Goal: Task Accomplishment & Management: Manage account settings

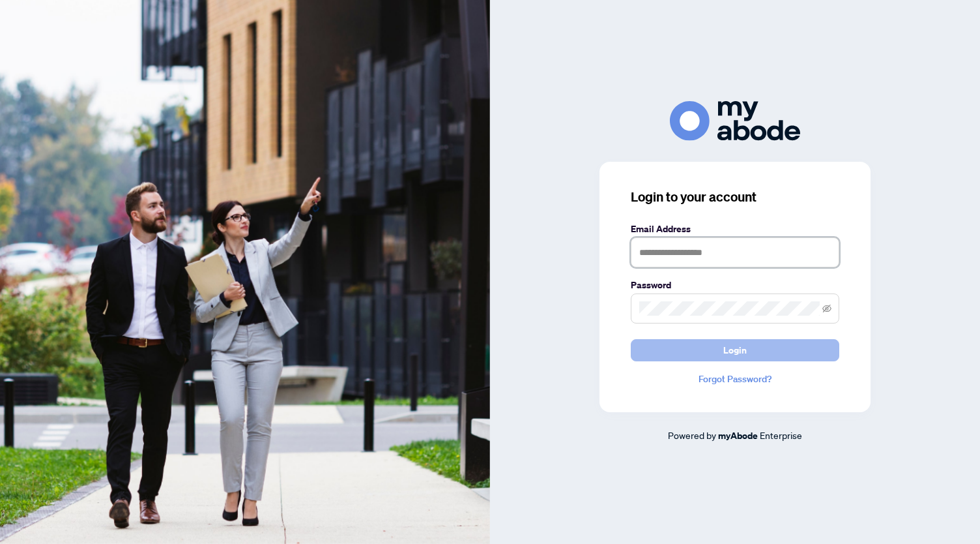
type input "**********"
click at [700, 345] on button "Login" at bounding box center [735, 350] width 209 height 22
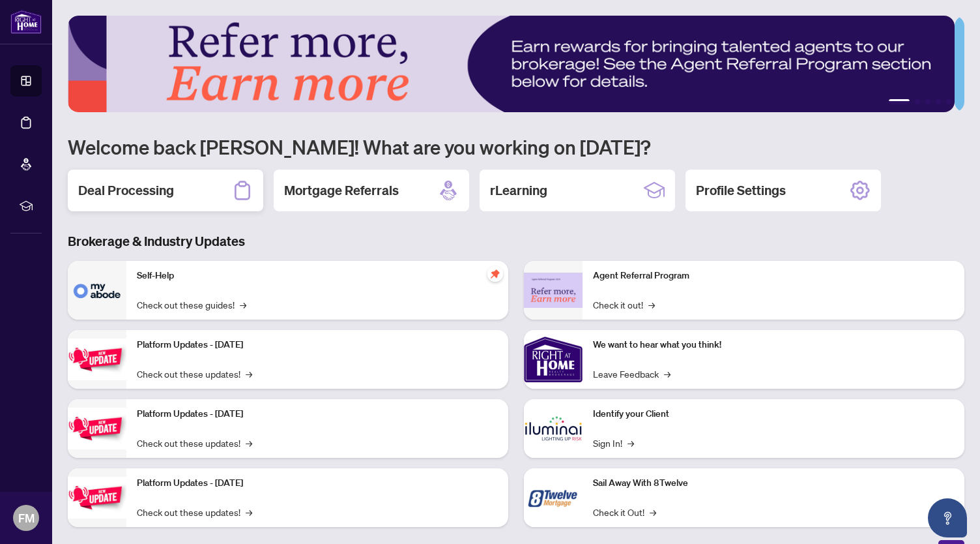
click at [145, 190] on h2 "Deal Processing" at bounding box center [126, 190] width 96 height 18
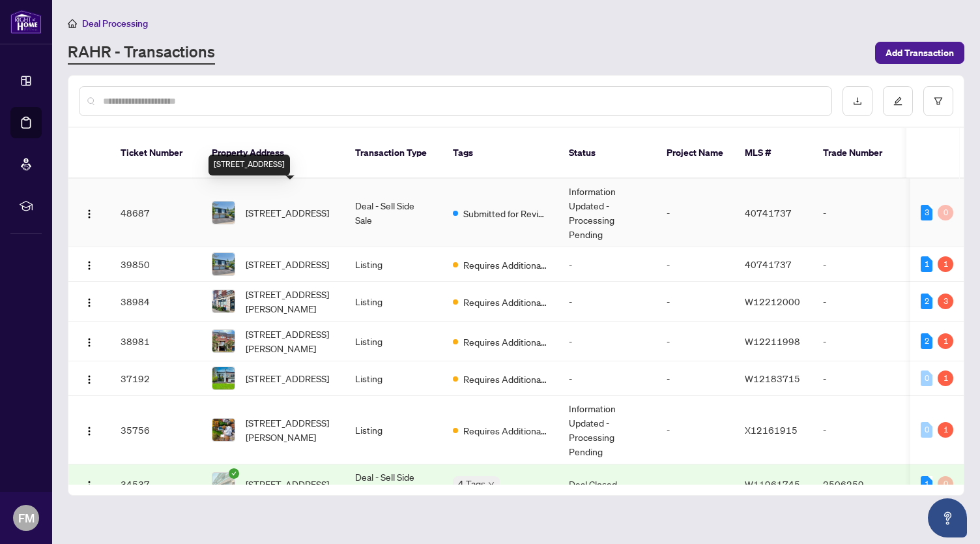
click at [300, 205] on span "[STREET_ADDRESS]" at bounding box center [287, 212] width 83 height 14
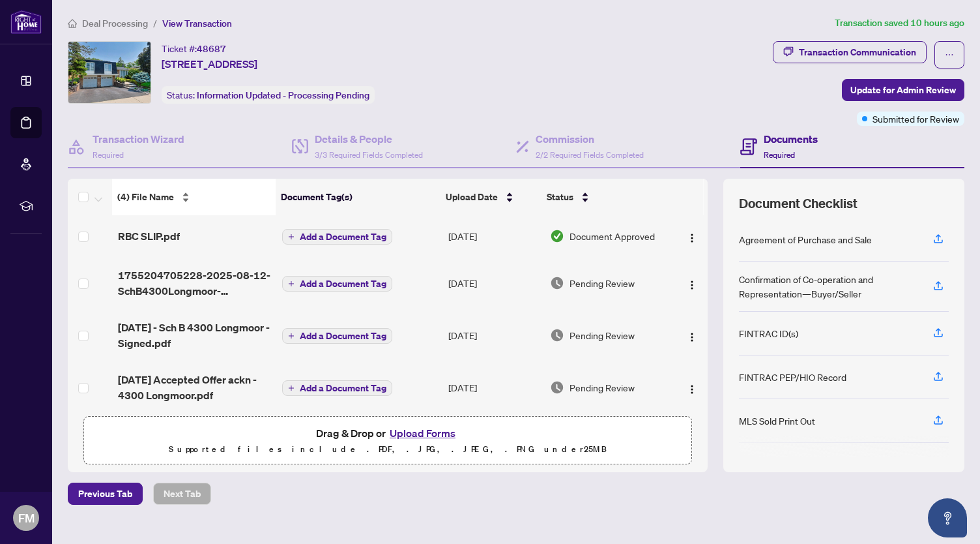
click at [179, 194] on div "(4) File Name" at bounding box center [193, 197] width 153 height 14
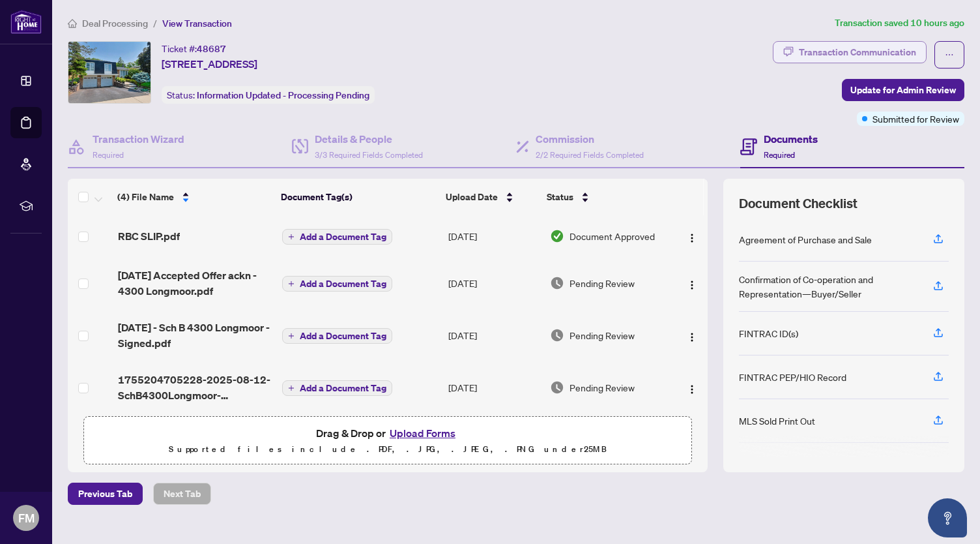
click at [877, 54] on div "Transaction Communication" at bounding box center [857, 52] width 117 height 21
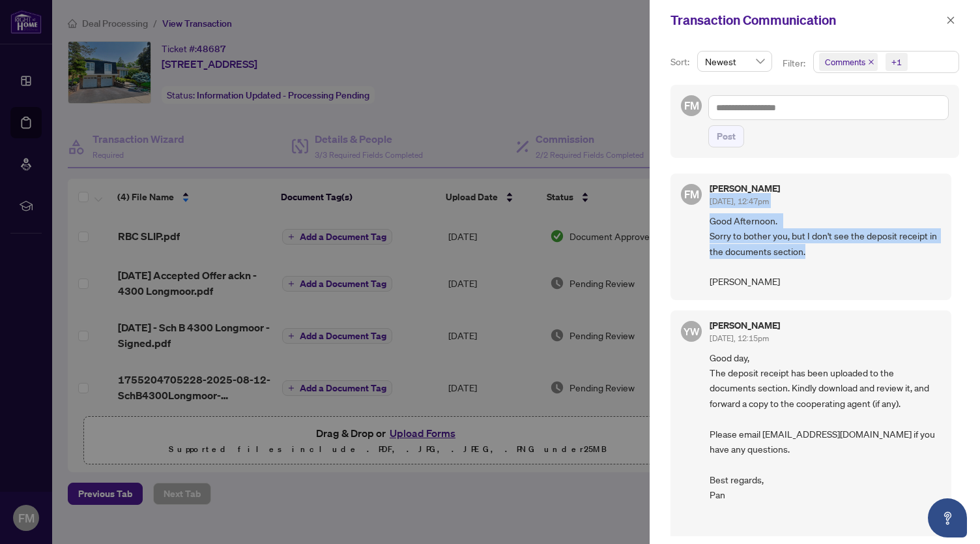
drag, startPoint x: 956, startPoint y: 187, endPoint x: 945, endPoint y: 242, distance: 55.7
click at [945, 242] on div "Sort: Newest Filter: Comments +1 FM Post FM [PERSON_NAME] [DATE], 12:47pm Good …" at bounding box center [815, 291] width 330 height 503
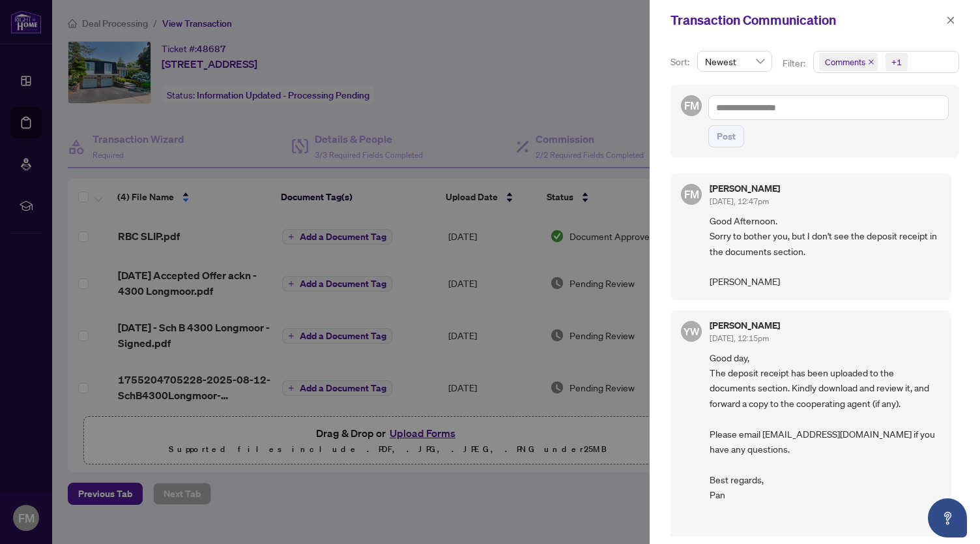
click at [937, 144] on div "Post" at bounding box center [828, 136] width 241 height 22
drag, startPoint x: 980, startPoint y: 179, endPoint x: 969, endPoint y: 151, distance: 30.1
click at [980, 182] on div "Sort: Newest Filter: Comments +1 FM Post FM [PERSON_NAME] [DATE], 12:47pm Good …" at bounding box center [815, 291] width 330 height 503
click at [205, 118] on div at bounding box center [490, 272] width 980 height 544
click at [950, 20] on icon "close" at bounding box center [951, 19] width 7 height 7
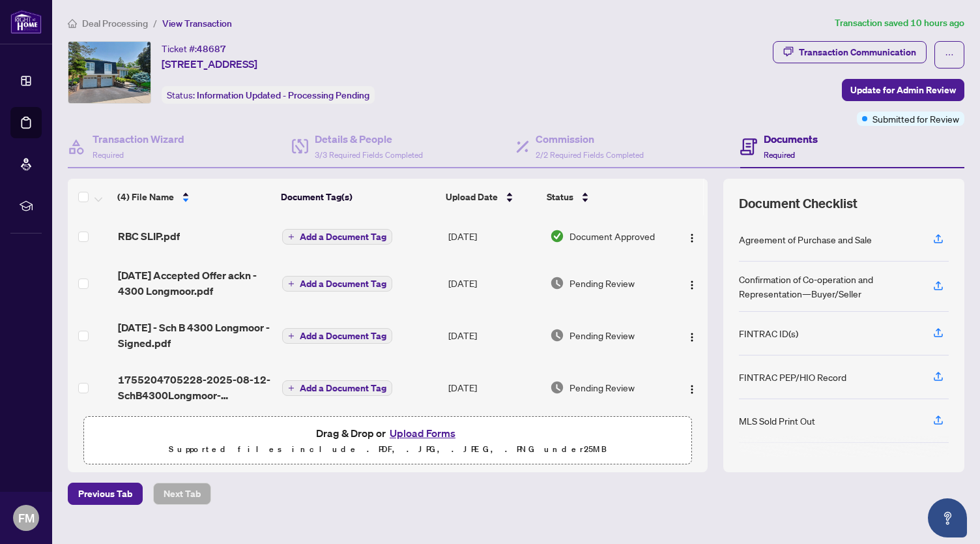
click at [692, 231] on td at bounding box center [690, 236] width 36 height 42
click at [687, 234] on img "button" at bounding box center [692, 238] width 10 height 10
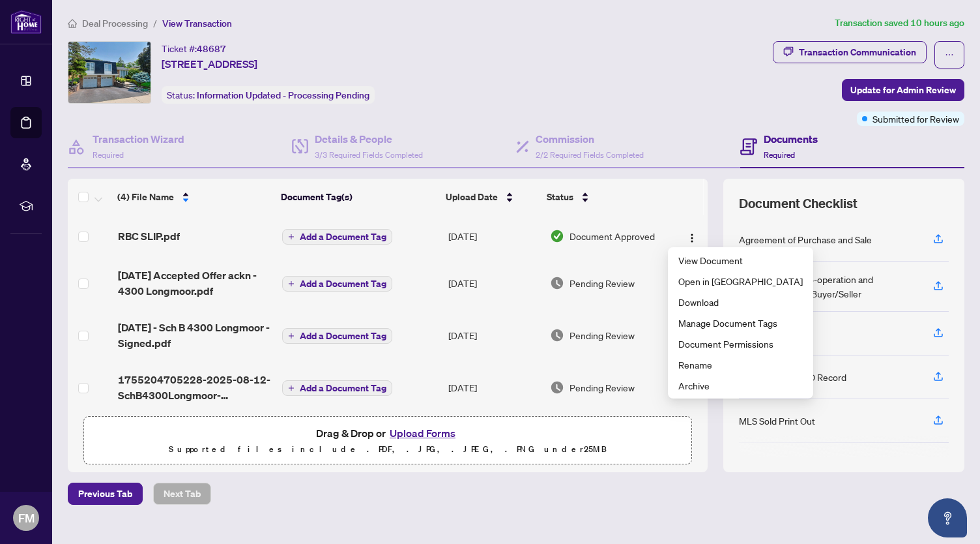
click at [368, 237] on span "Add a Document Tag" at bounding box center [343, 236] width 87 height 9
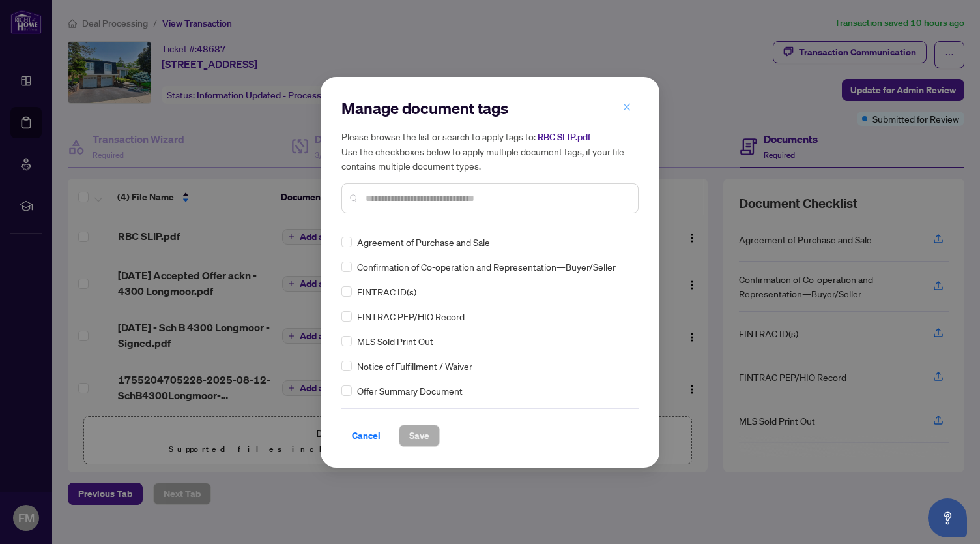
click at [630, 105] on icon "close" at bounding box center [626, 106] width 9 height 9
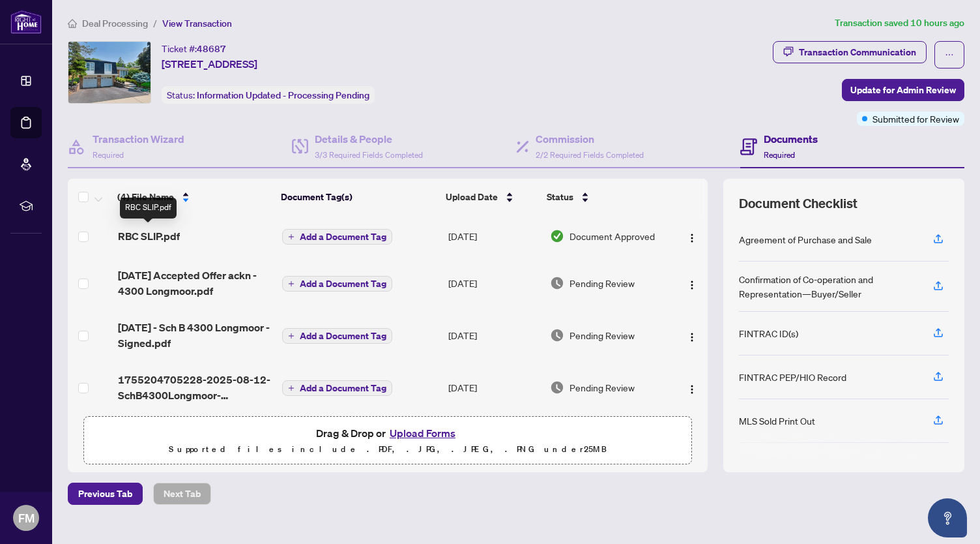
click at [163, 235] on span "RBC SLIP.pdf" at bounding box center [149, 236] width 62 height 16
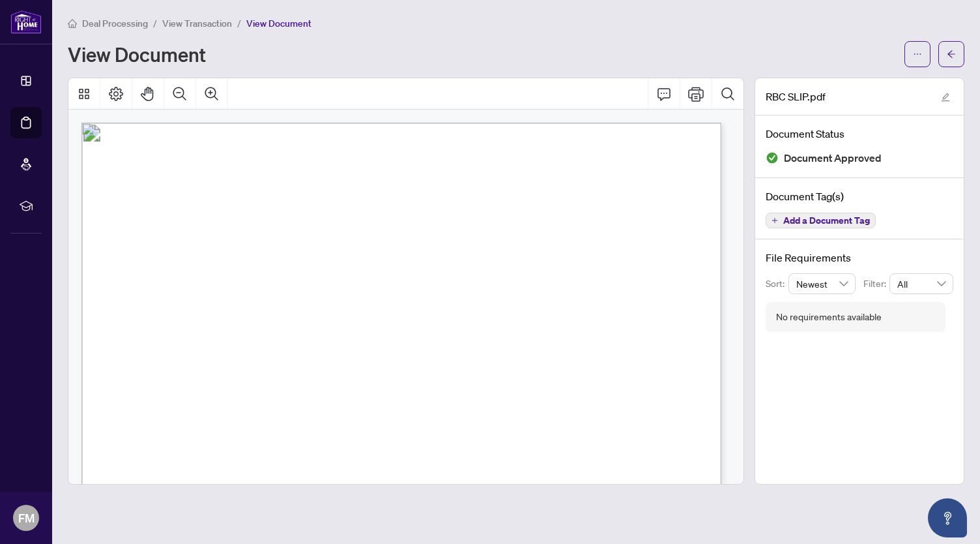
scroll to position [264, 0]
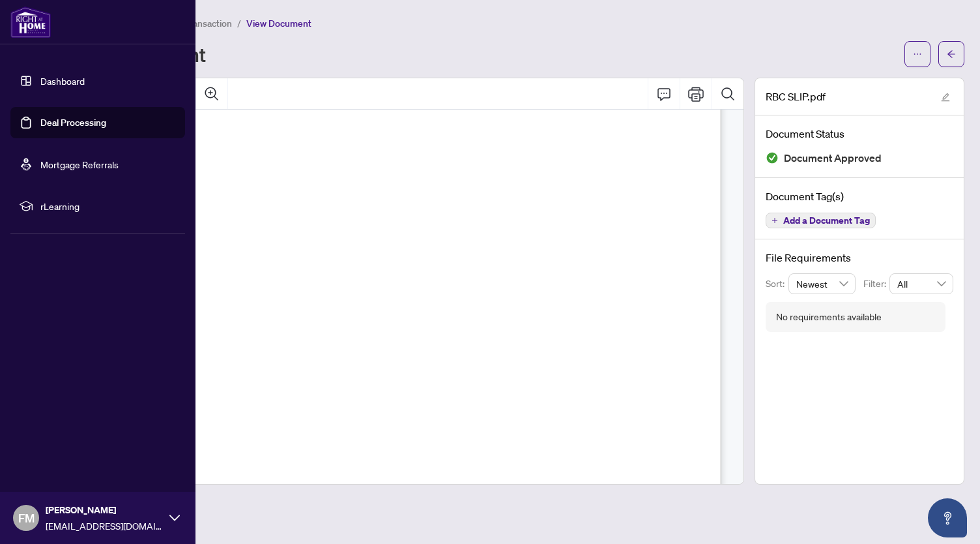
click at [26, 24] on img at bounding box center [30, 22] width 40 height 31
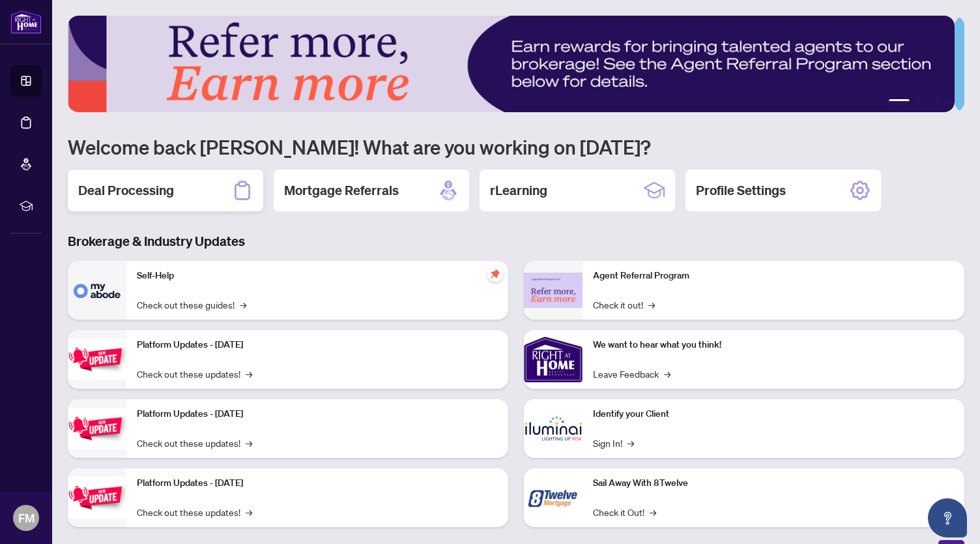
click at [119, 190] on h2 "Deal Processing" at bounding box center [126, 190] width 96 height 18
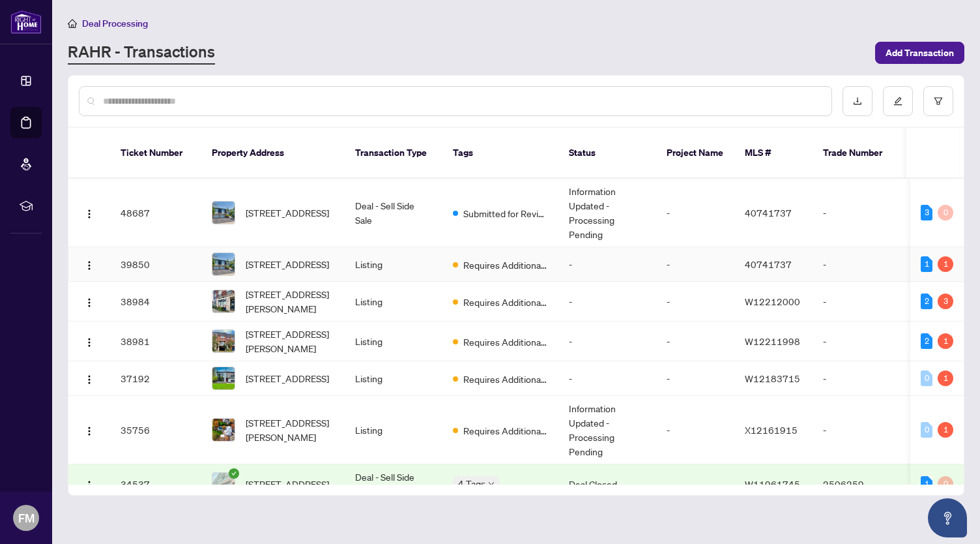
click at [419, 257] on td "Listing" at bounding box center [394, 264] width 98 height 35
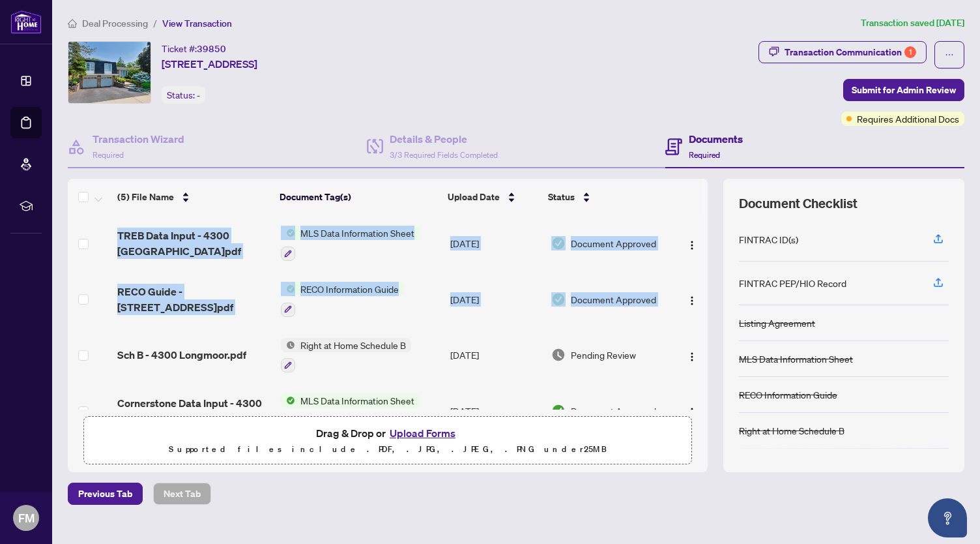
drag, startPoint x: 699, startPoint y: 300, endPoint x: 691, endPoint y: 316, distance: 17.8
click at [691, 316] on div "(5) File Name Document Tag(s) Upload Date Status TREB Data Input - 4300 Longmoo…" at bounding box center [516, 325] width 897 height 293
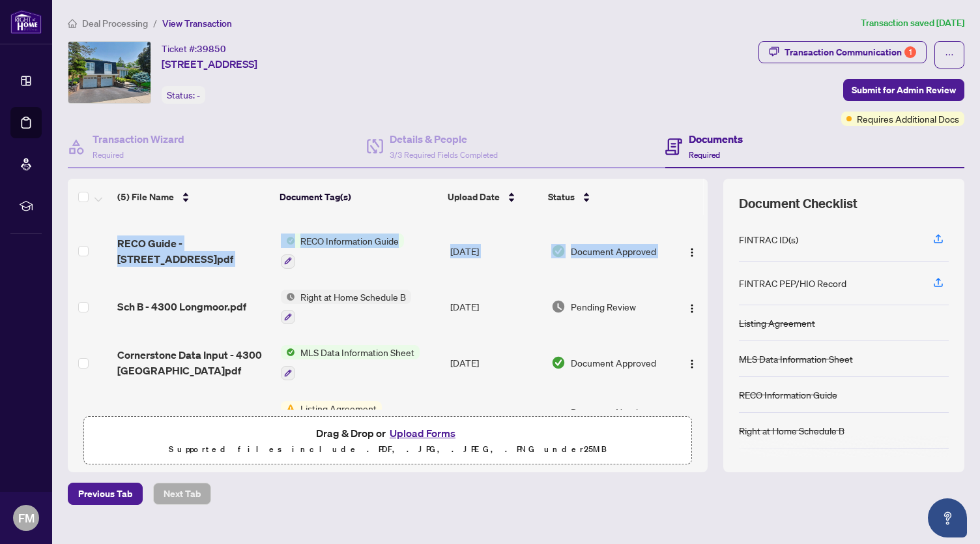
scroll to position [47, 0]
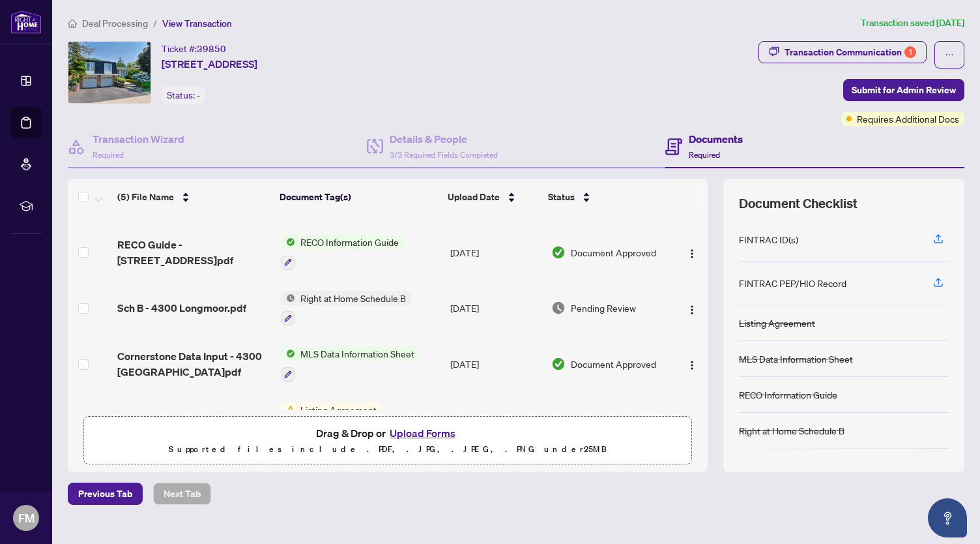
click at [670, 494] on div "Previous Tab Next Tab" at bounding box center [516, 493] width 897 height 22
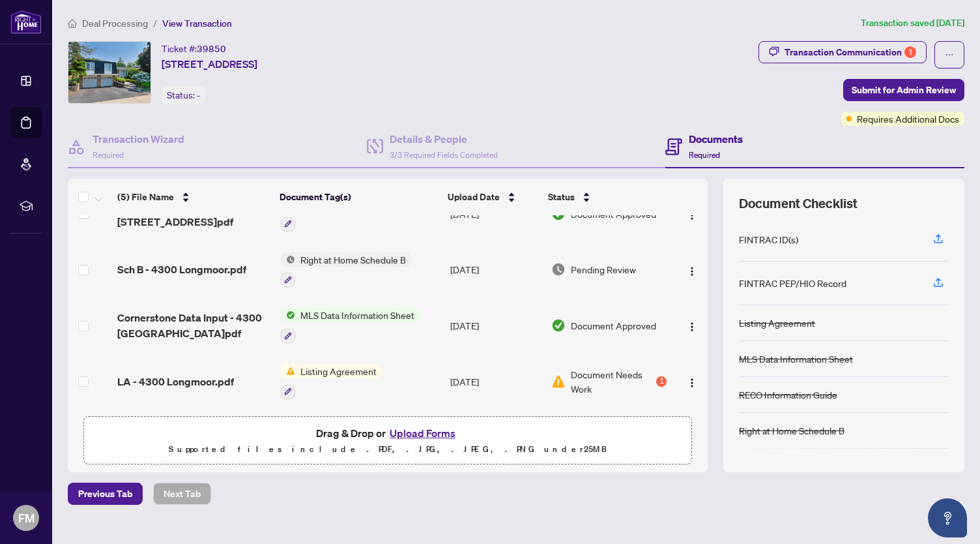
scroll to position [0, 0]
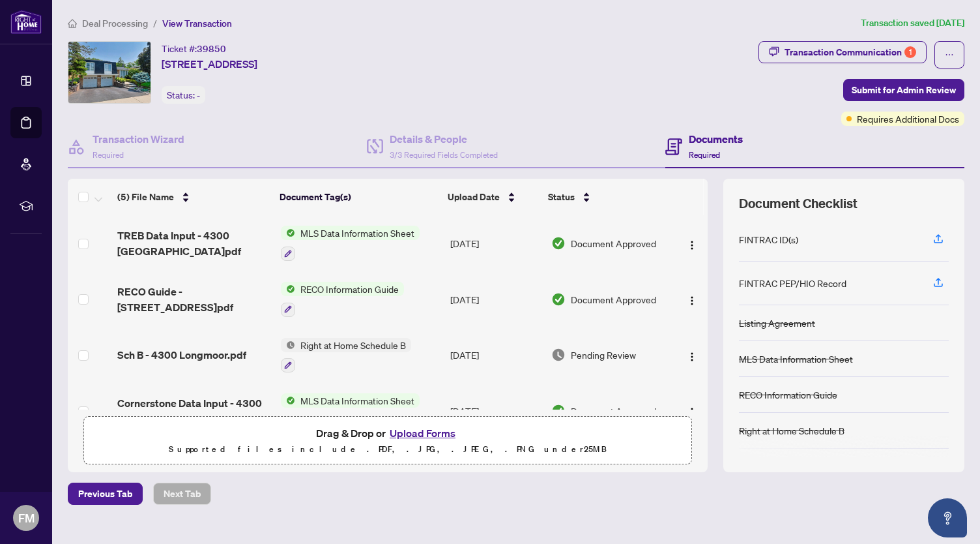
click at [689, 134] on h4 "Documents" at bounding box center [716, 139] width 54 height 16
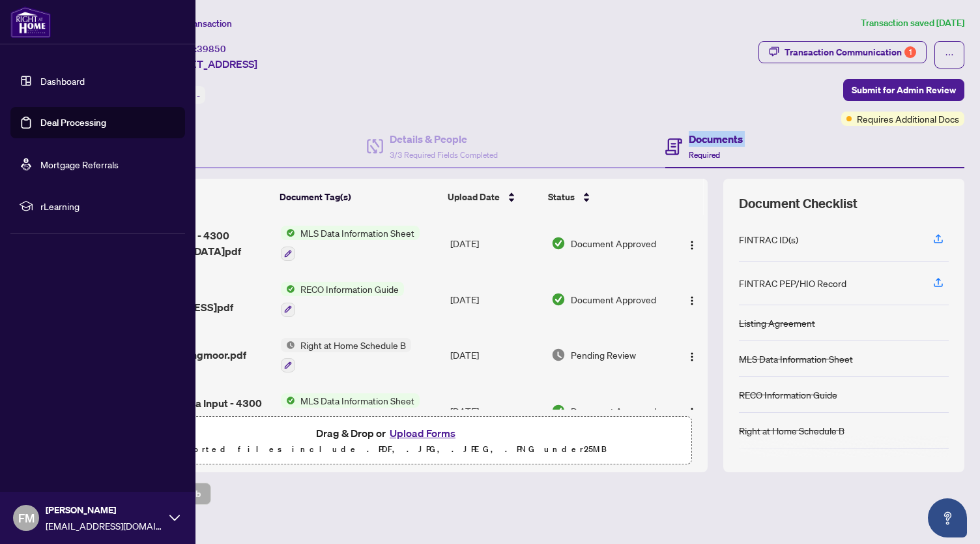
click at [21, 27] on img at bounding box center [30, 22] width 40 height 31
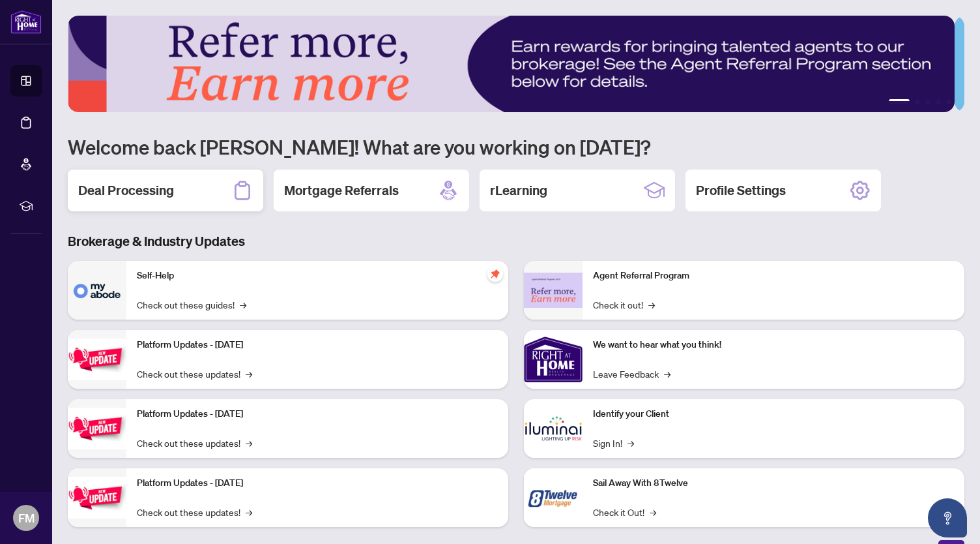
click at [190, 197] on div "Deal Processing" at bounding box center [166, 190] width 196 height 42
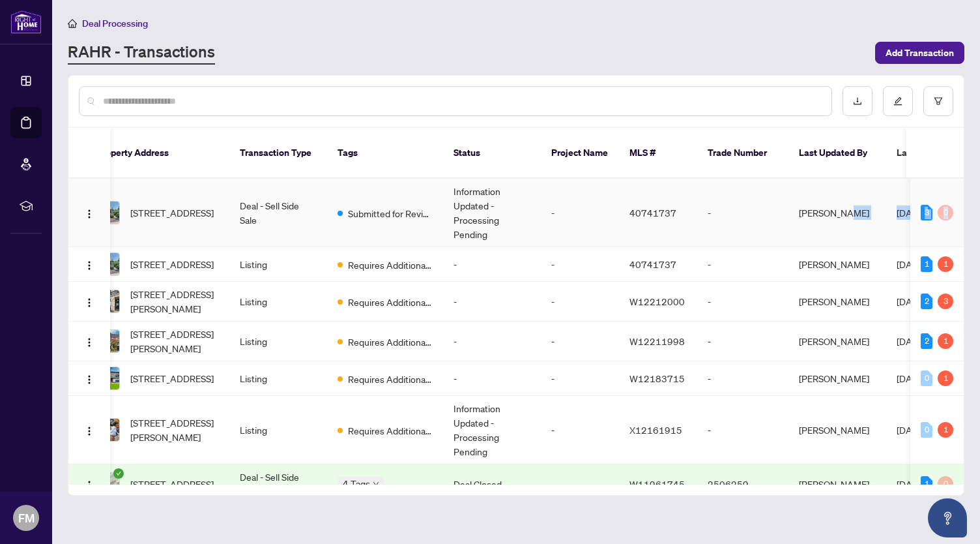
scroll to position [0, 176]
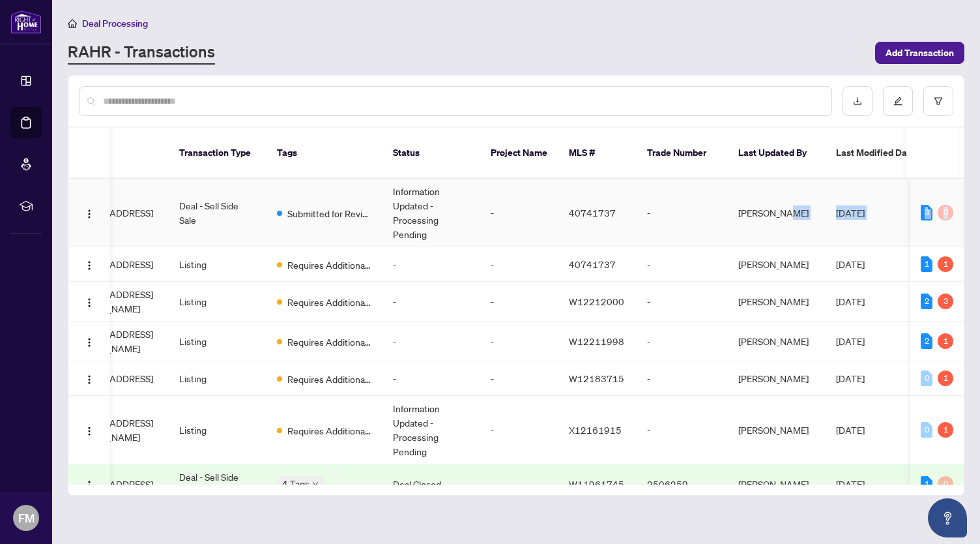
drag, startPoint x: 966, startPoint y: 199, endPoint x: 959, endPoint y: 211, distance: 14.0
click at [959, 211] on main "Deal Processing [PERSON_NAME] - Transactions Add Transaction Ticket Number Prop…" at bounding box center [516, 272] width 928 height 544
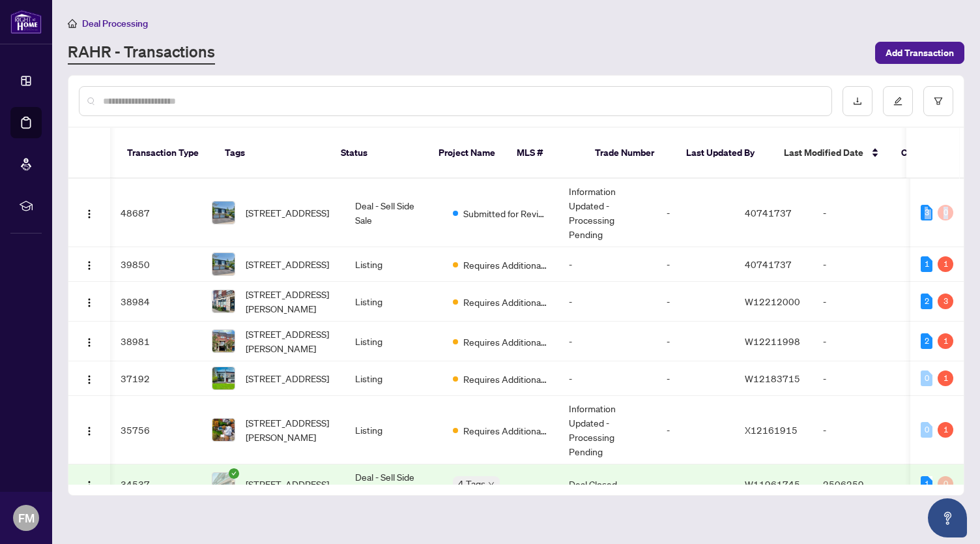
scroll to position [0, 0]
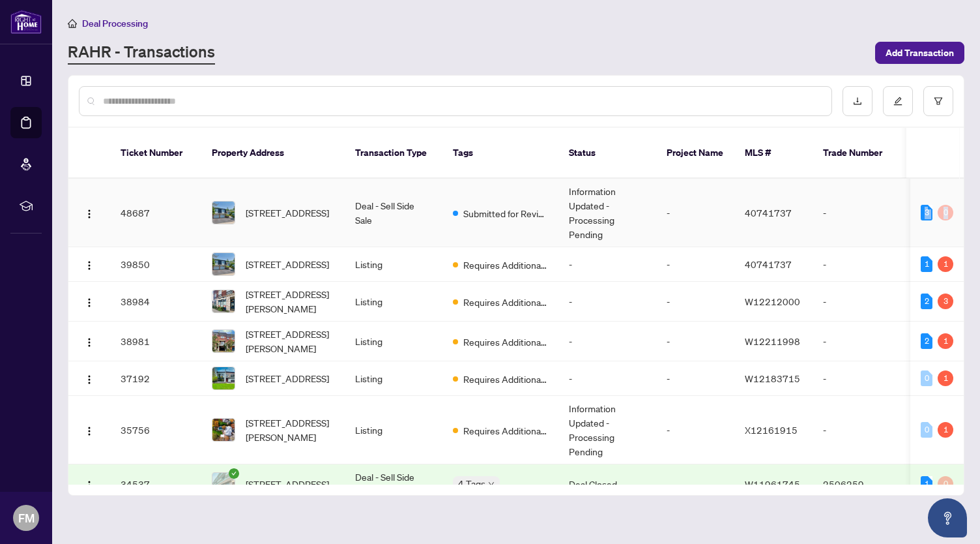
click at [921, 205] on div "3" at bounding box center [927, 213] width 12 height 16
click at [288, 205] on span "[STREET_ADDRESS]" at bounding box center [287, 212] width 83 height 14
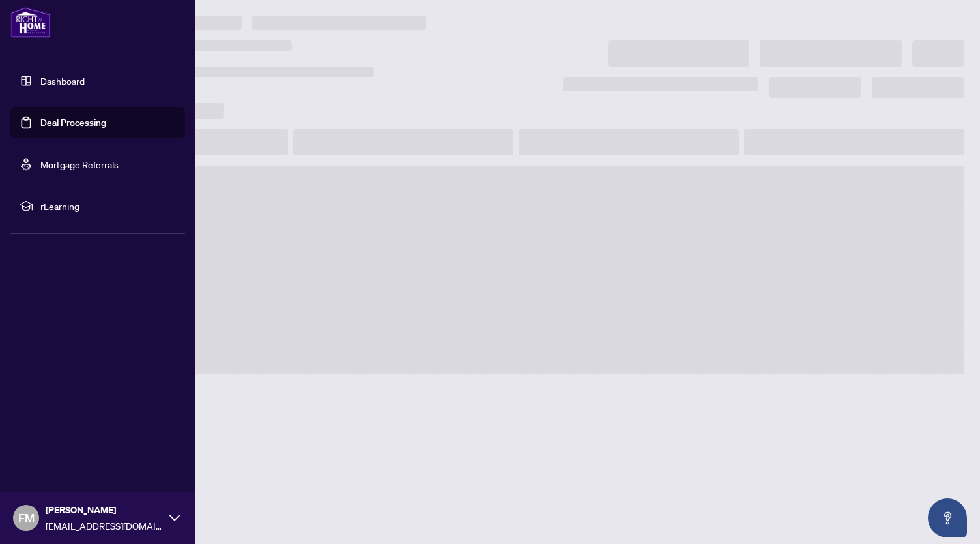
click at [26, 30] on img at bounding box center [30, 22] width 40 height 31
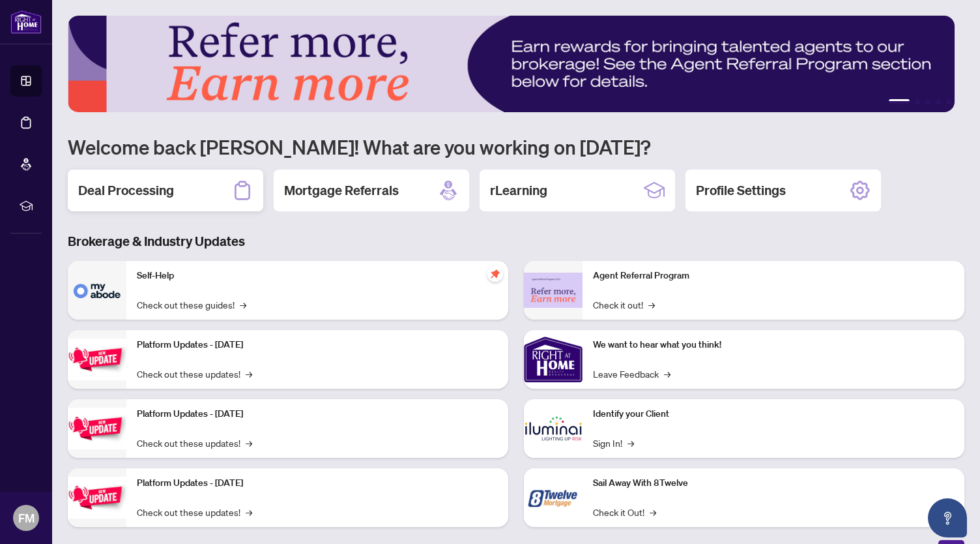
click at [220, 194] on div "Deal Processing" at bounding box center [166, 190] width 196 height 42
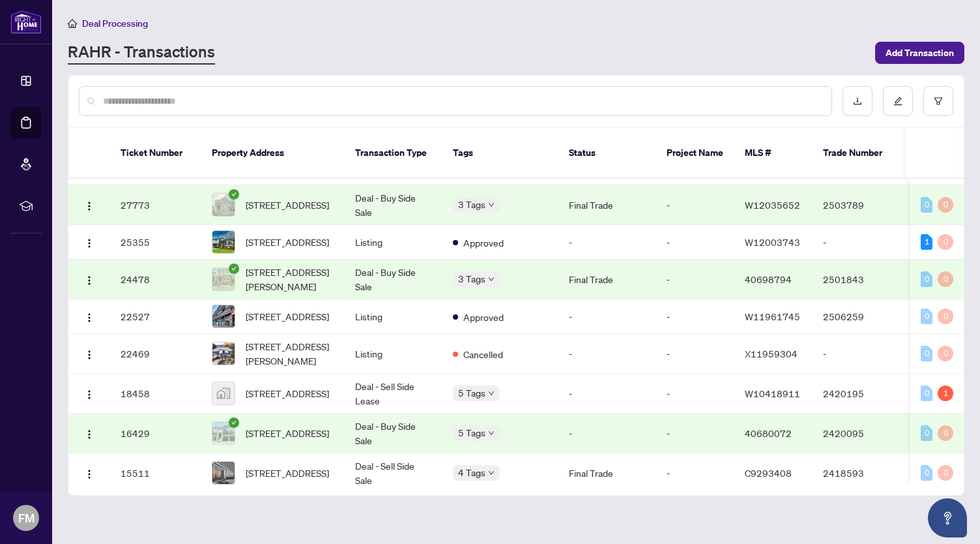
scroll to position [468, 0]
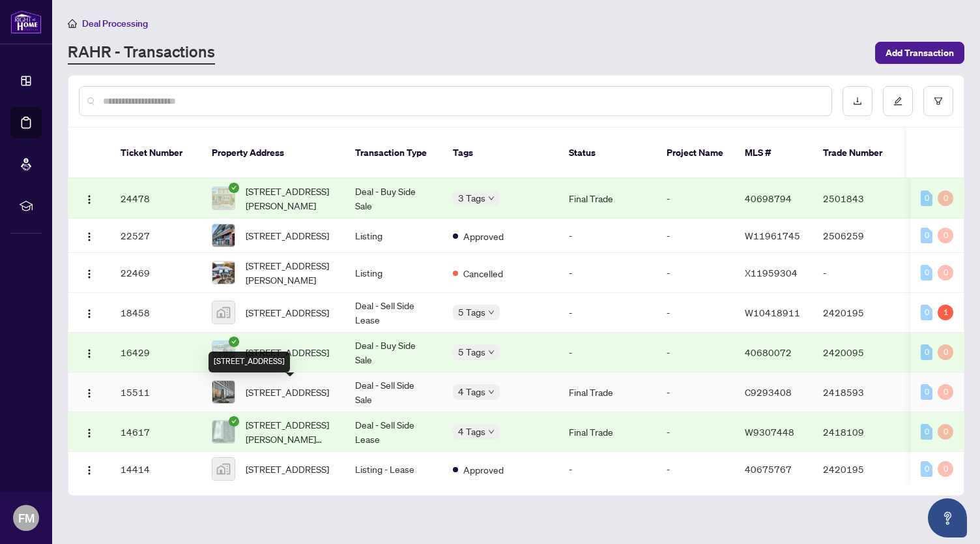
click at [309, 399] on span "[STREET_ADDRESS]" at bounding box center [287, 392] width 83 height 14
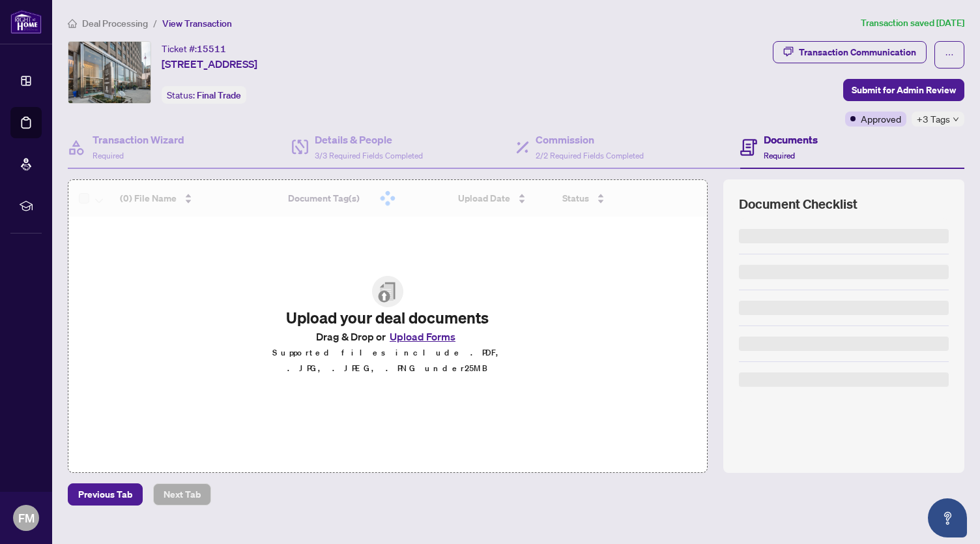
click at [780, 141] on h4 "Documents" at bounding box center [791, 140] width 54 height 16
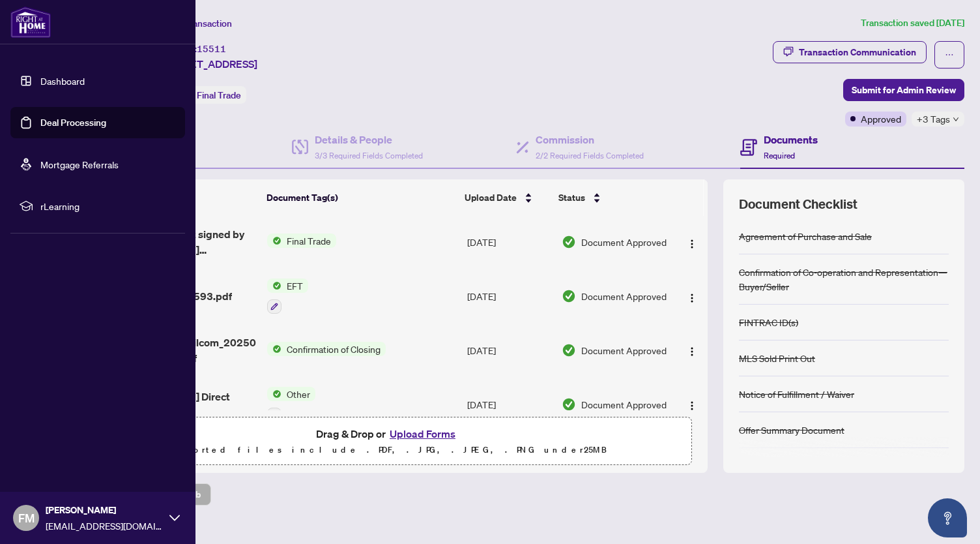
click at [40, 27] on img at bounding box center [30, 22] width 40 height 31
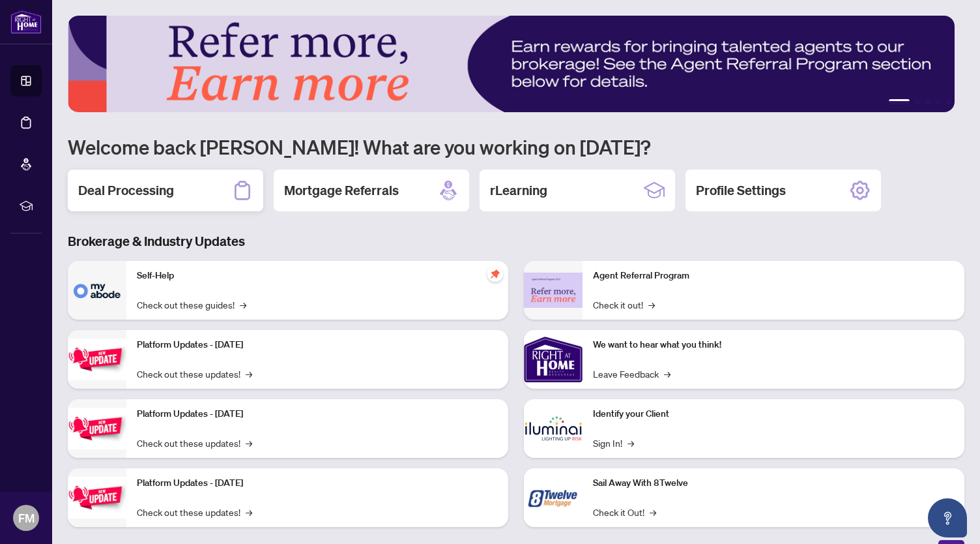
click at [163, 182] on h2 "Deal Processing" at bounding box center [126, 190] width 96 height 18
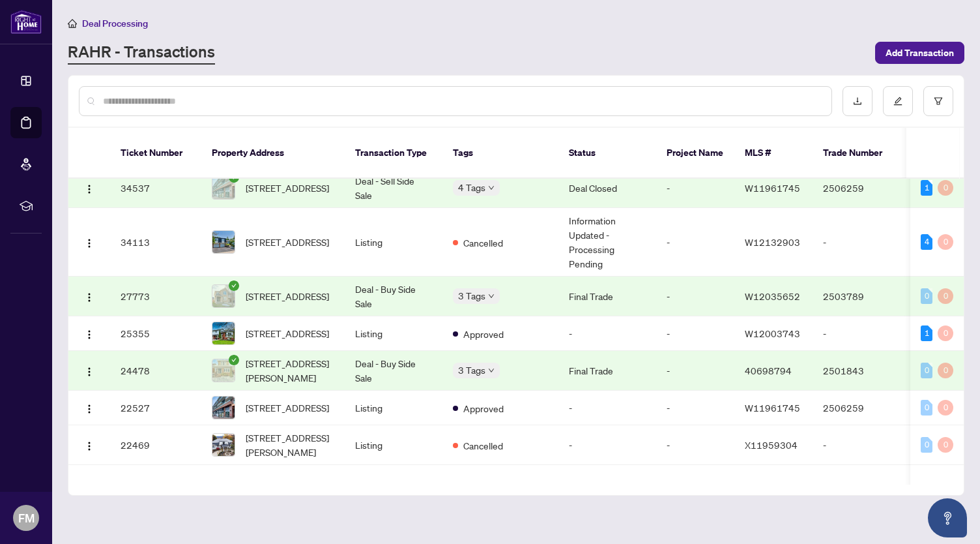
scroll to position [300, 0]
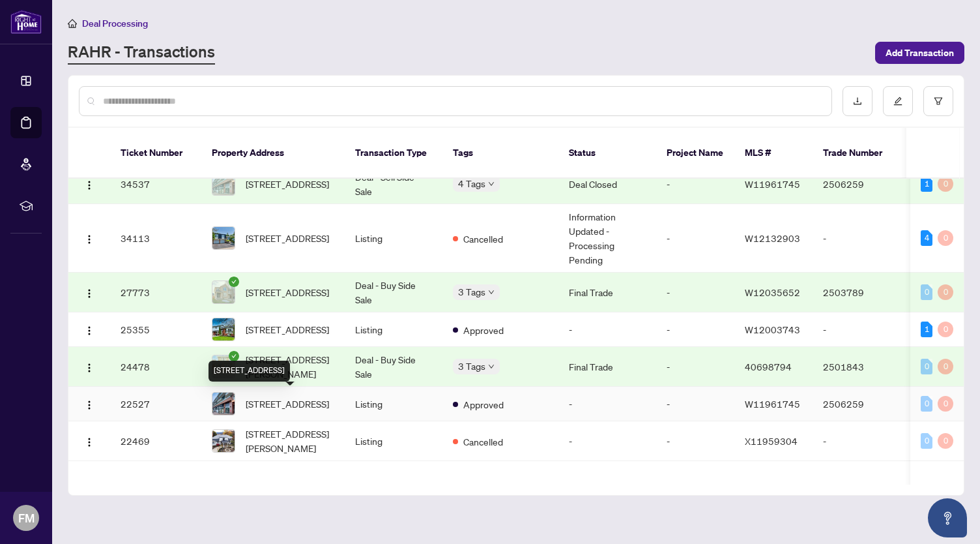
click at [263, 404] on span "[STREET_ADDRESS]" at bounding box center [287, 403] width 83 height 14
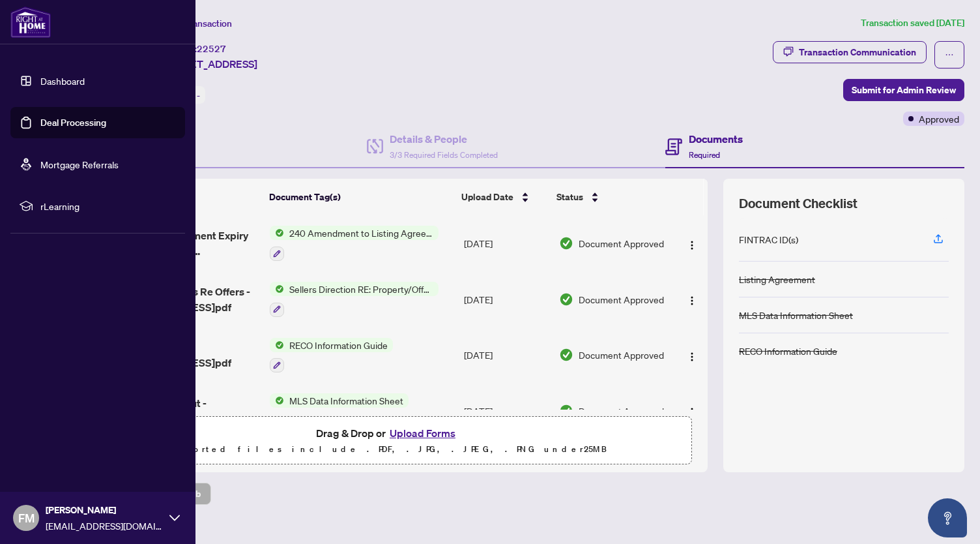
click at [54, 78] on link "Dashboard" at bounding box center [62, 81] width 44 height 12
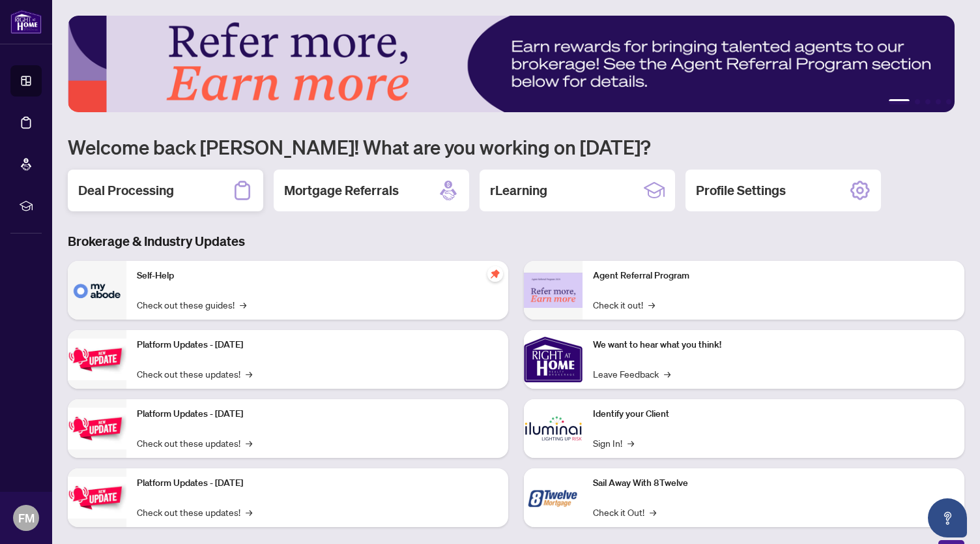
click at [181, 196] on div "Deal Processing" at bounding box center [166, 190] width 196 height 42
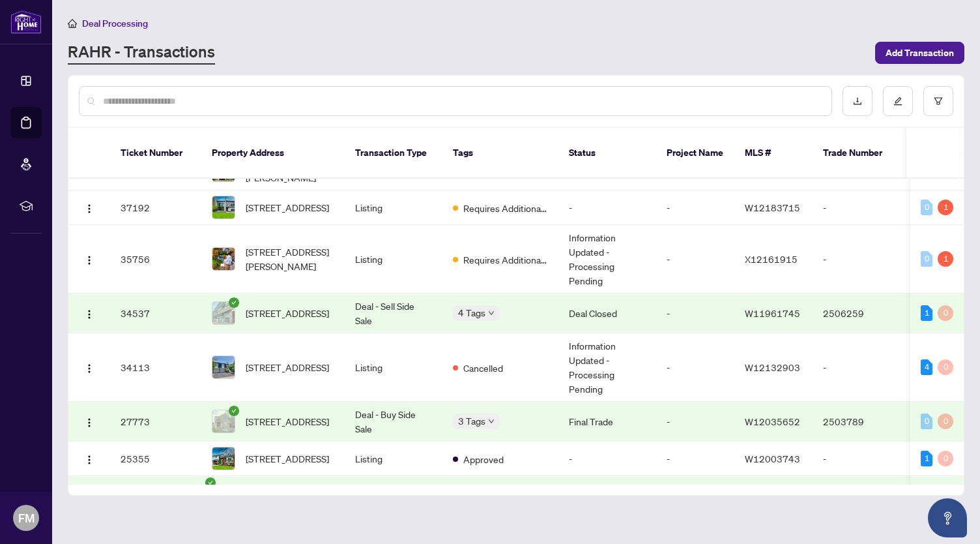
scroll to position [194, 0]
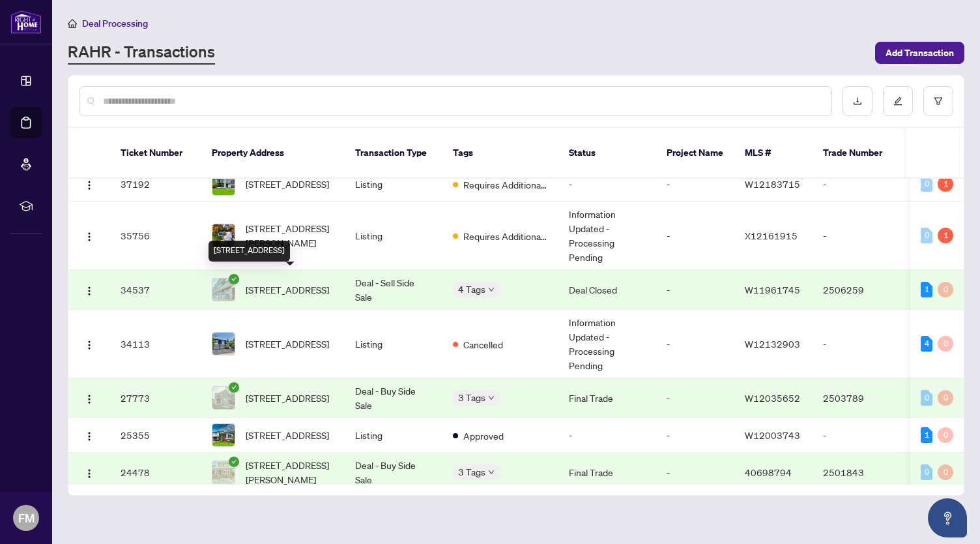
click at [293, 282] on span "[STREET_ADDRESS]" at bounding box center [287, 289] width 83 height 14
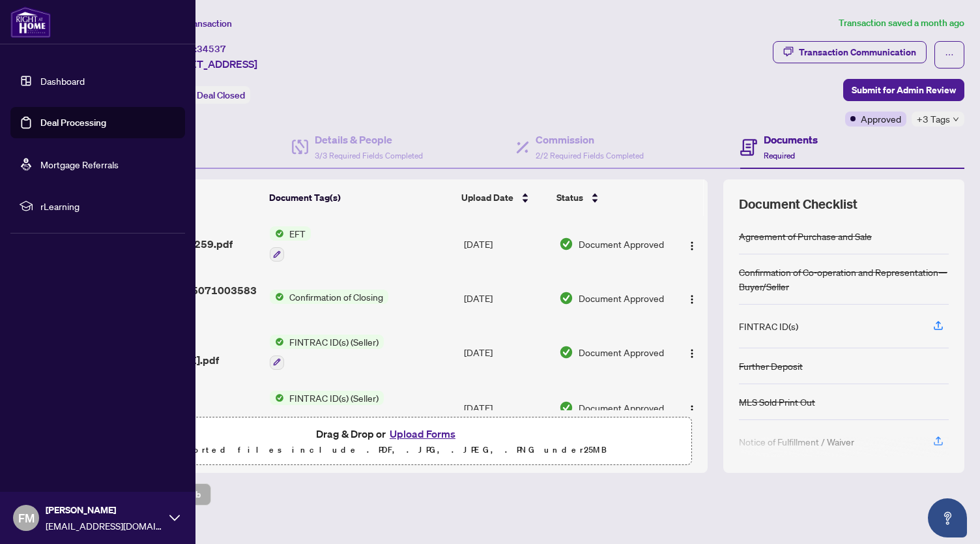
click at [16, 22] on img at bounding box center [30, 22] width 40 height 31
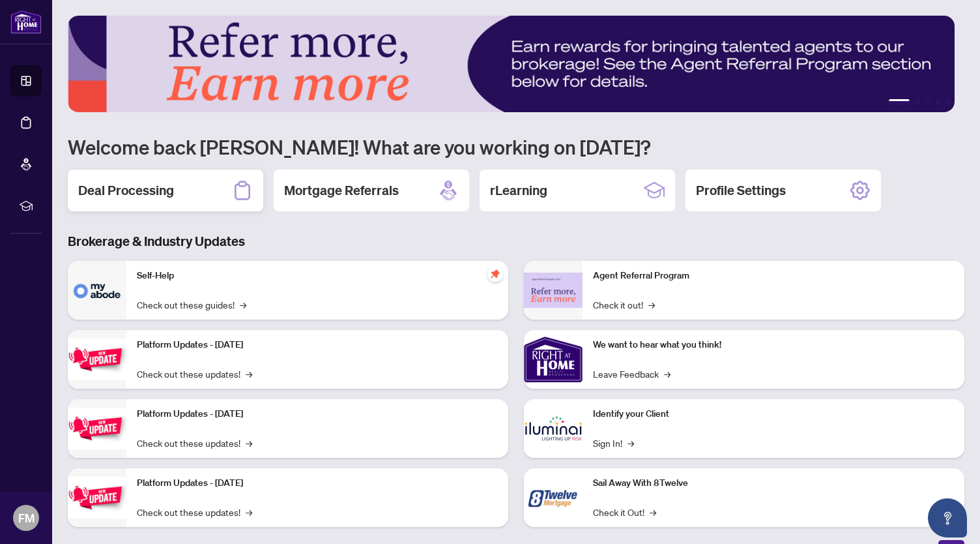
click at [205, 197] on div "Deal Processing" at bounding box center [166, 190] width 196 height 42
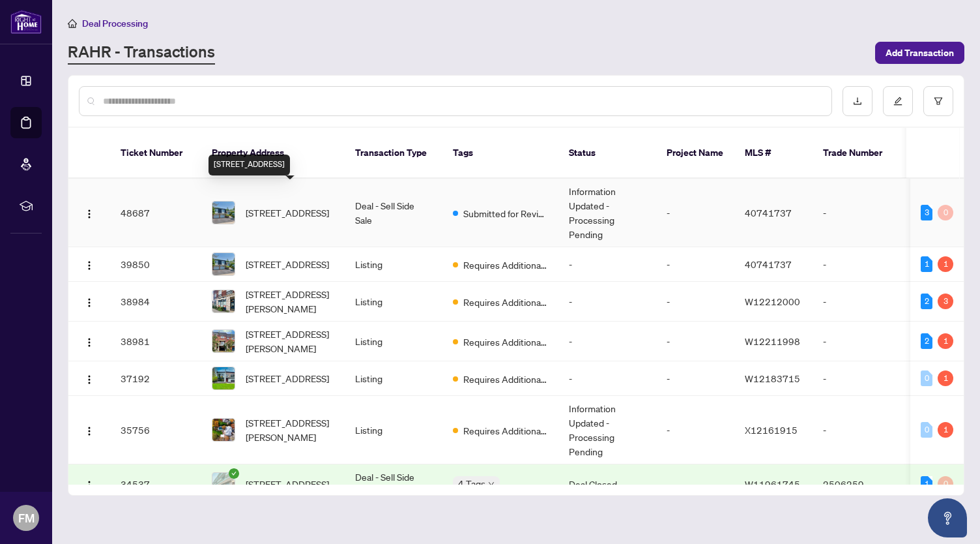
click at [295, 205] on span "[STREET_ADDRESS]" at bounding box center [287, 212] width 83 height 14
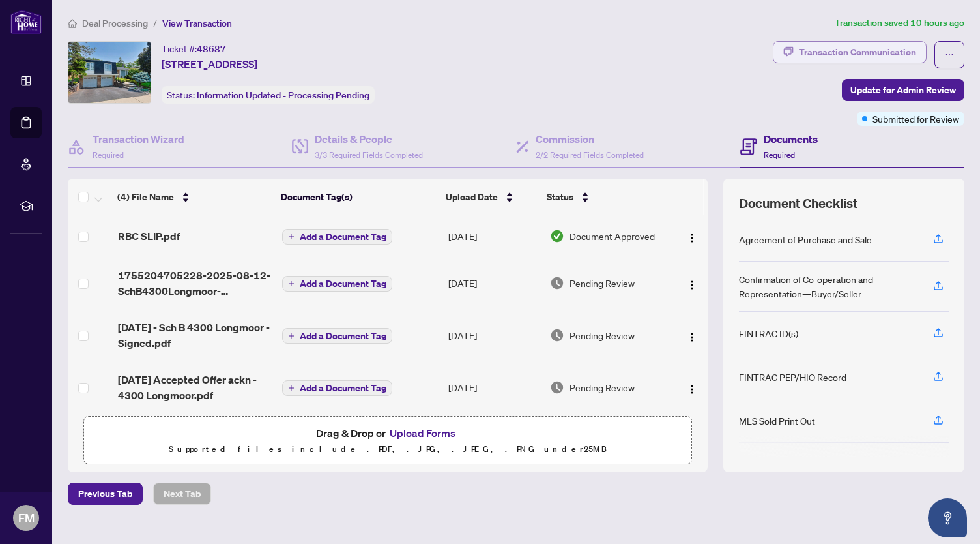
click at [876, 48] on div "Transaction Communication" at bounding box center [857, 52] width 117 height 21
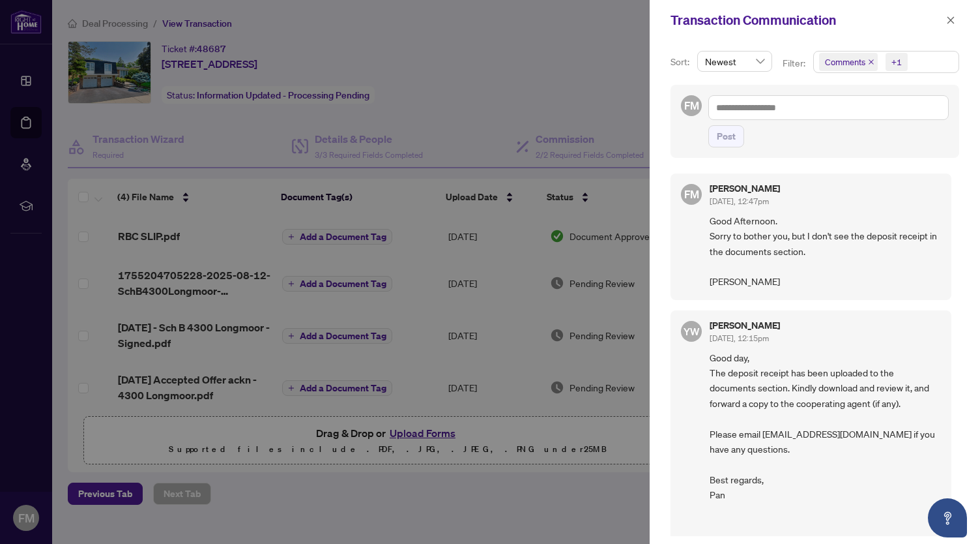
drag, startPoint x: 947, startPoint y: 203, endPoint x: 945, endPoint y: 214, distance: 11.9
click at [945, 214] on div "FM [PERSON_NAME] [DATE], 12:47pm Good Afternoon. Sorry to bother you, but I don…" at bounding box center [815, 351] width 289 height 370
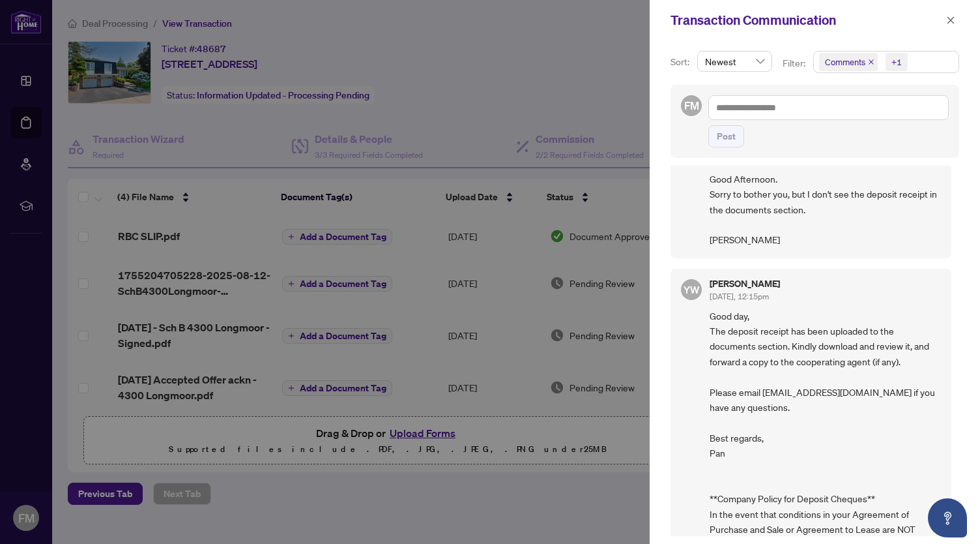
scroll to position [43, 0]
click at [796, 402] on span "Good day, The deposit receipt has been uploaded to the documents section. Kindl…" at bounding box center [825, 482] width 231 height 351
drag, startPoint x: 796, startPoint y: 402, endPoint x: 709, endPoint y: 391, distance: 88.0
click at [710, 391] on span "Good day, The deposit receipt has been uploaded to the documents section. Kindl…" at bounding box center [825, 482] width 231 height 351
copy span "Please email [EMAIL_ADDRESS][DOMAIN_NAME] if you have any questions."
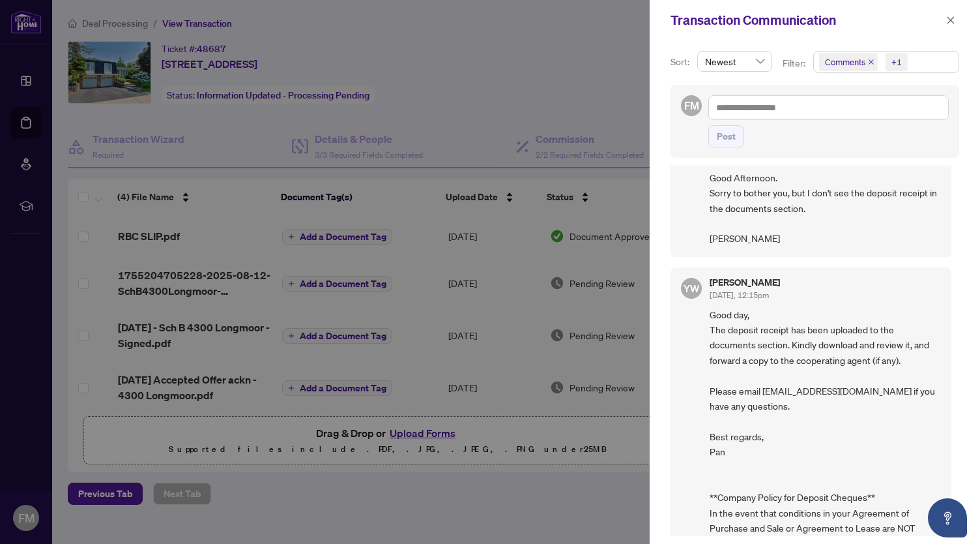
click at [480, 115] on div at bounding box center [490, 272] width 980 height 544
click at [953, 19] on icon "close" at bounding box center [950, 20] width 9 height 9
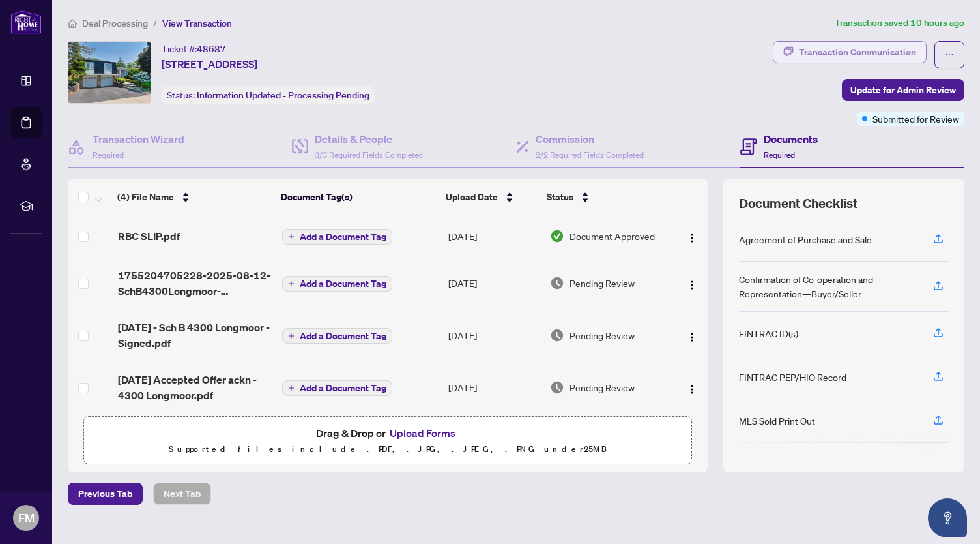
click at [843, 49] on div "Transaction Communication" at bounding box center [857, 52] width 117 height 21
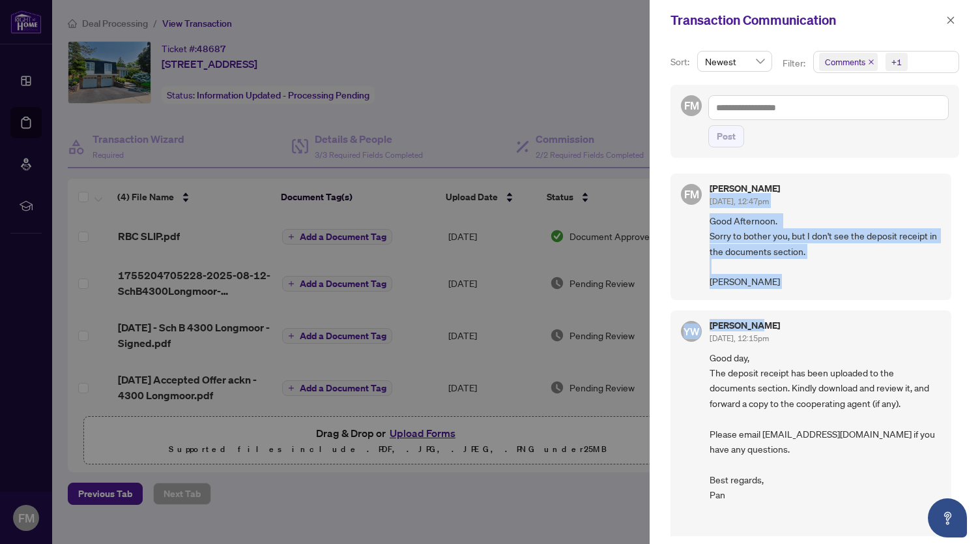
drag, startPoint x: 954, startPoint y: 186, endPoint x: 945, endPoint y: 321, distance: 134.6
click at [945, 321] on div "Sort: Newest Filter: Comments +1 FM Post FM [PERSON_NAME] [DATE], 12:47pm Good …" at bounding box center [815, 291] width 330 height 503
click at [903, 302] on div "FM [PERSON_NAME] [DATE], 12:47pm Good Afternoon. Sorry to bother you, but I don…" at bounding box center [815, 351] width 289 height 370
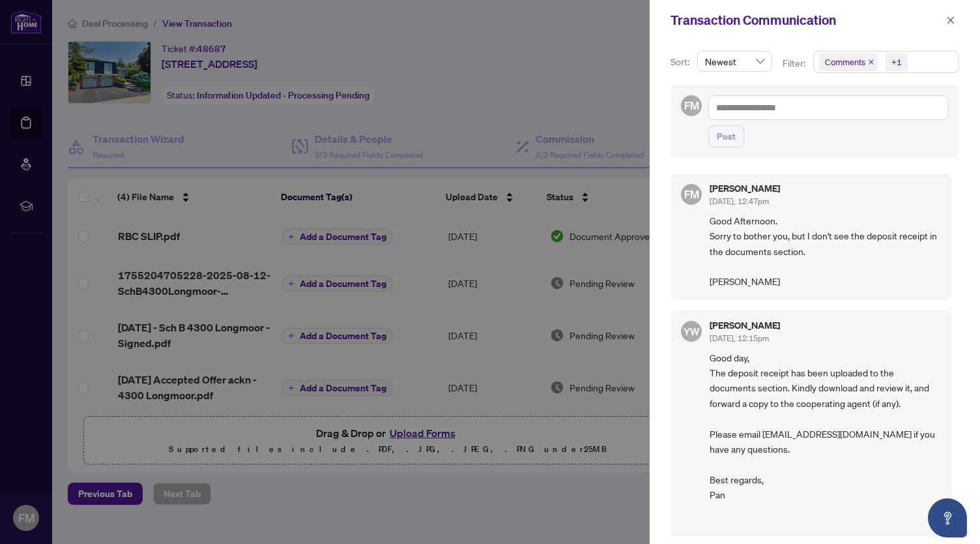
click at [320, 130] on div at bounding box center [490, 272] width 980 height 544
click at [947, 19] on icon "close" at bounding box center [950, 20] width 9 height 9
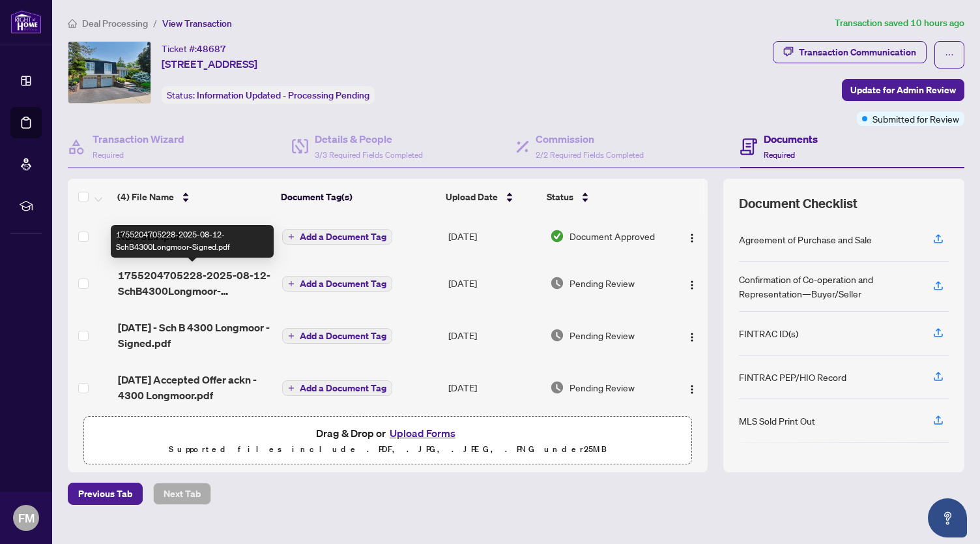
click at [209, 280] on span "1755204705228-2025-08-12-SchB4300Longmoor-Signed.pdf" at bounding box center [195, 282] width 154 height 31
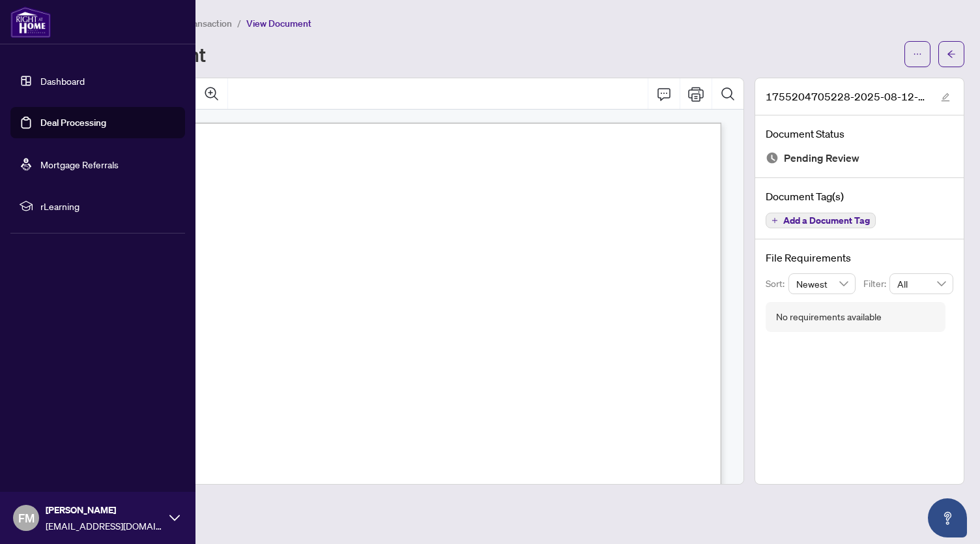
click at [43, 27] on img at bounding box center [30, 22] width 40 height 31
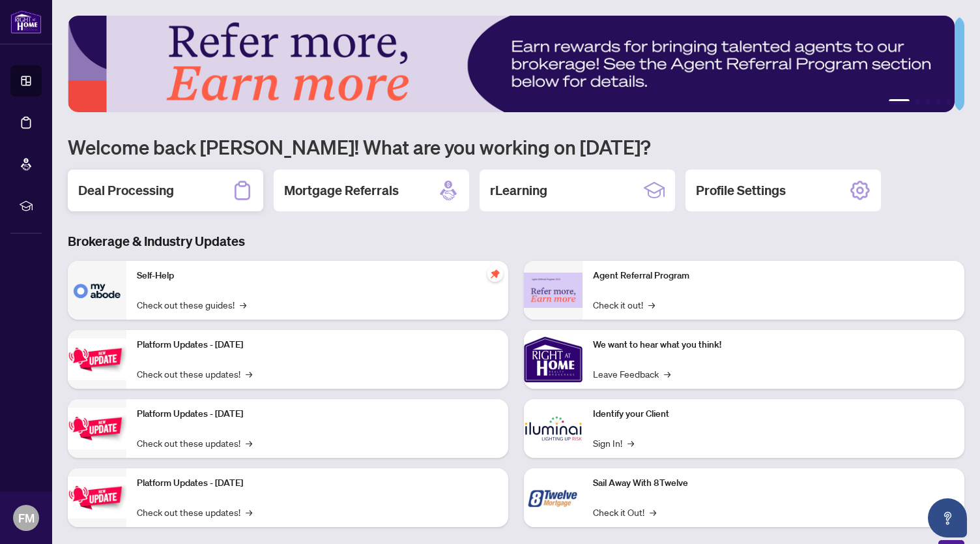
click at [186, 196] on div "Deal Processing" at bounding box center [166, 190] width 196 height 42
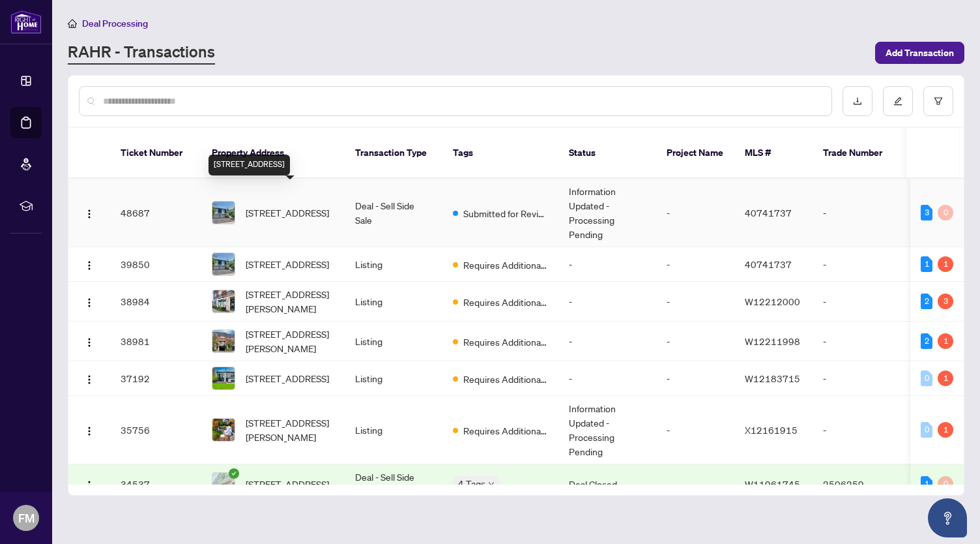
click at [282, 205] on span "[STREET_ADDRESS]" at bounding box center [287, 212] width 83 height 14
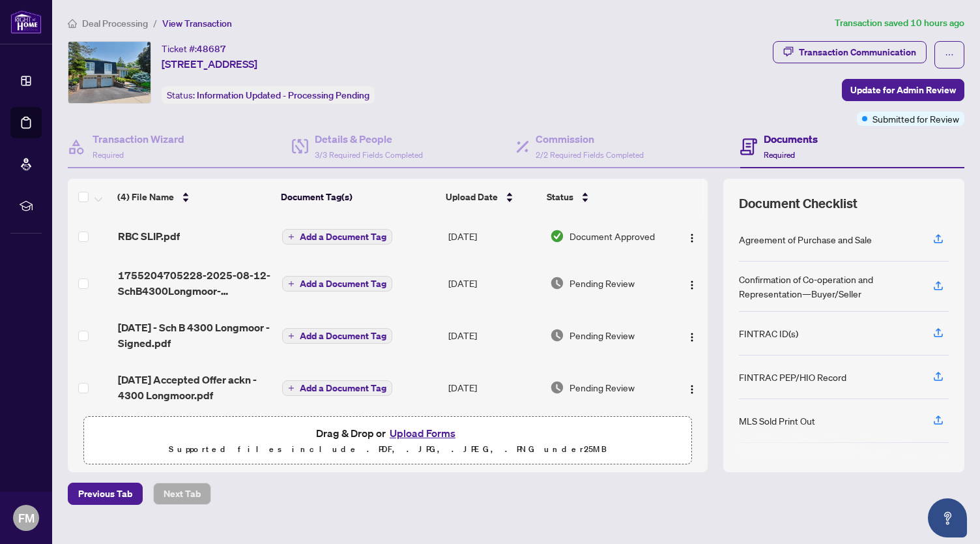
scroll to position [8, 0]
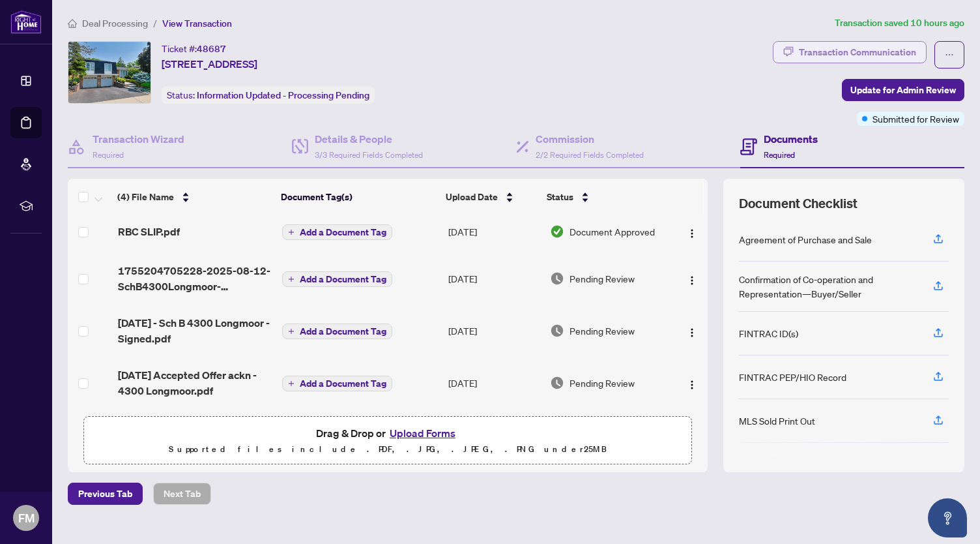
click at [824, 51] on div "Transaction Communication" at bounding box center [857, 52] width 117 height 21
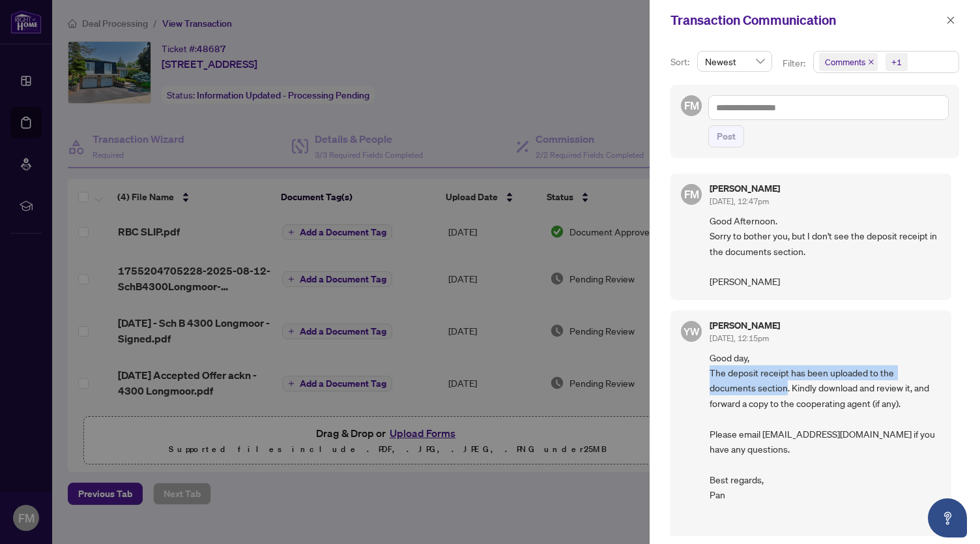
drag, startPoint x: 712, startPoint y: 372, endPoint x: 788, endPoint y: 388, distance: 78.0
click at [788, 388] on span "Good day, The deposit receipt has been uploaded to the documents section. Kindl…" at bounding box center [825, 525] width 231 height 351
copy span "The deposit receipt has been uploaded to the documents section"
click at [236, 206] on div at bounding box center [490, 272] width 980 height 544
click at [169, 332] on div at bounding box center [490, 272] width 980 height 544
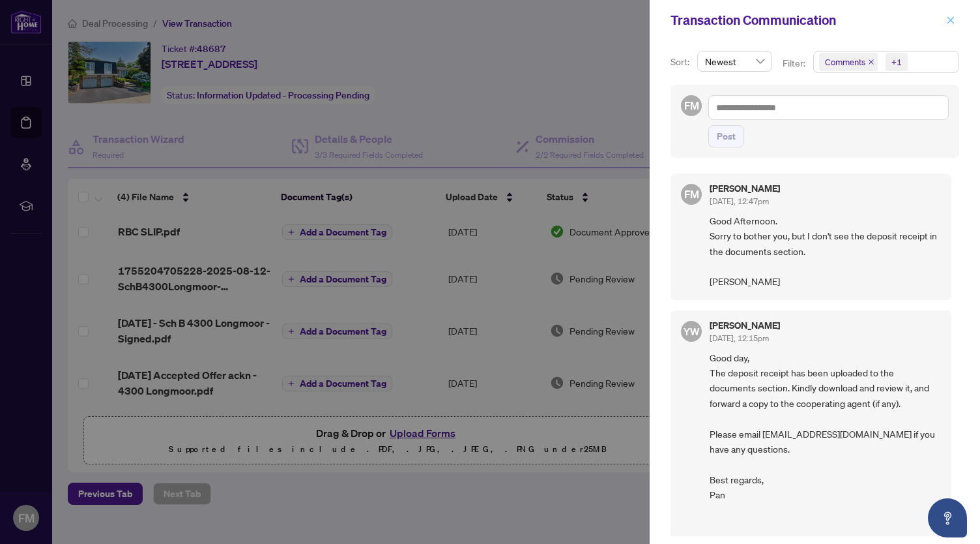
click at [948, 20] on icon "close" at bounding box center [950, 20] width 9 height 9
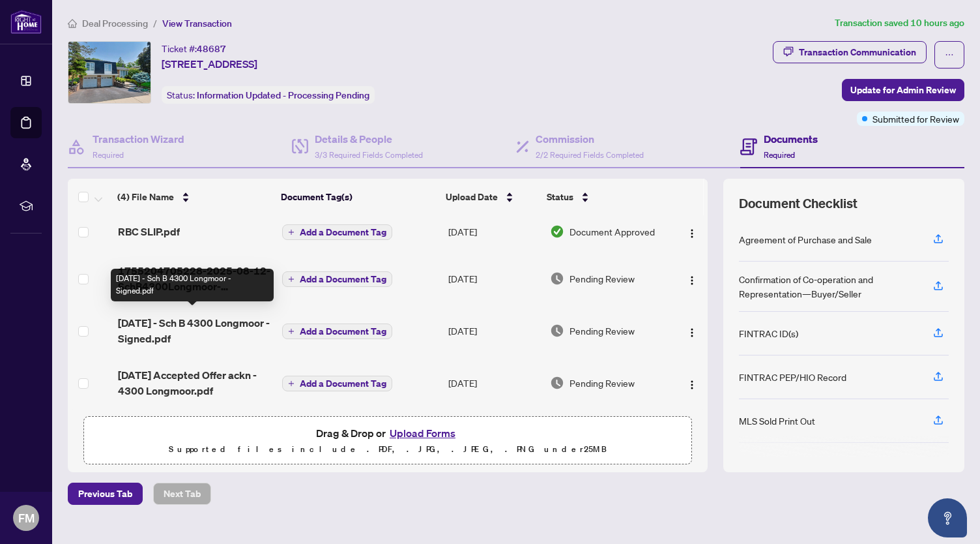
click at [189, 316] on span "[DATE] - Sch B 4300 Longmoor - Signed.pdf" at bounding box center [195, 330] width 154 height 31
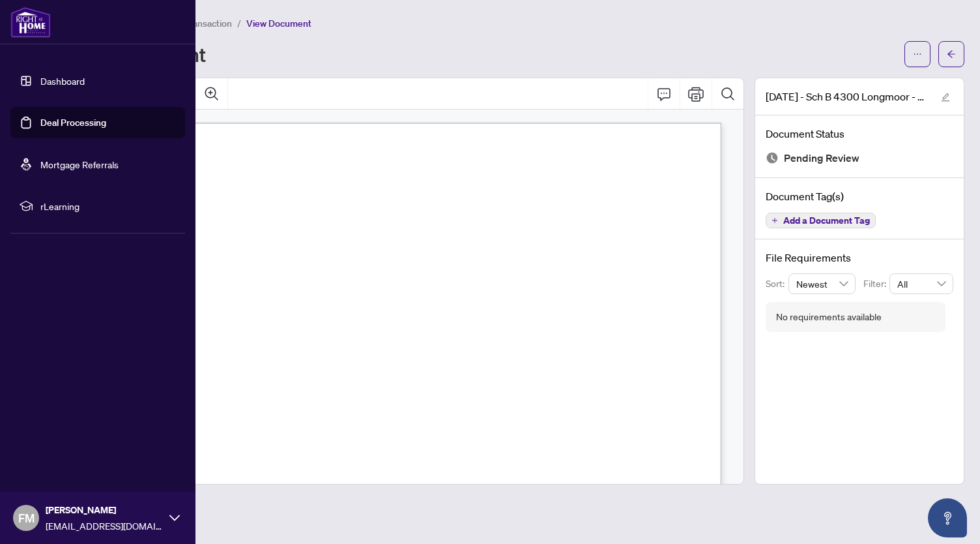
click at [21, 25] on img at bounding box center [30, 22] width 40 height 31
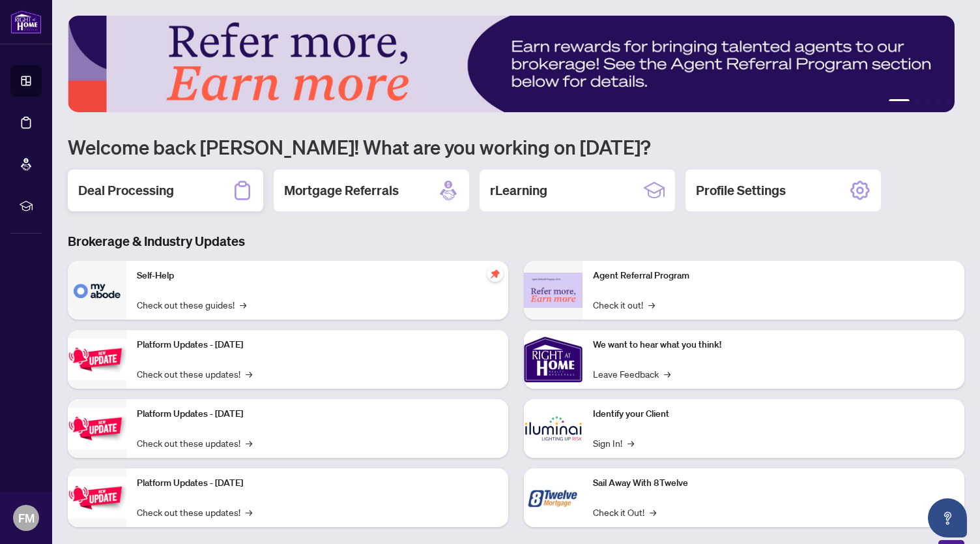
click at [134, 192] on h2 "Deal Processing" at bounding box center [126, 190] width 96 height 18
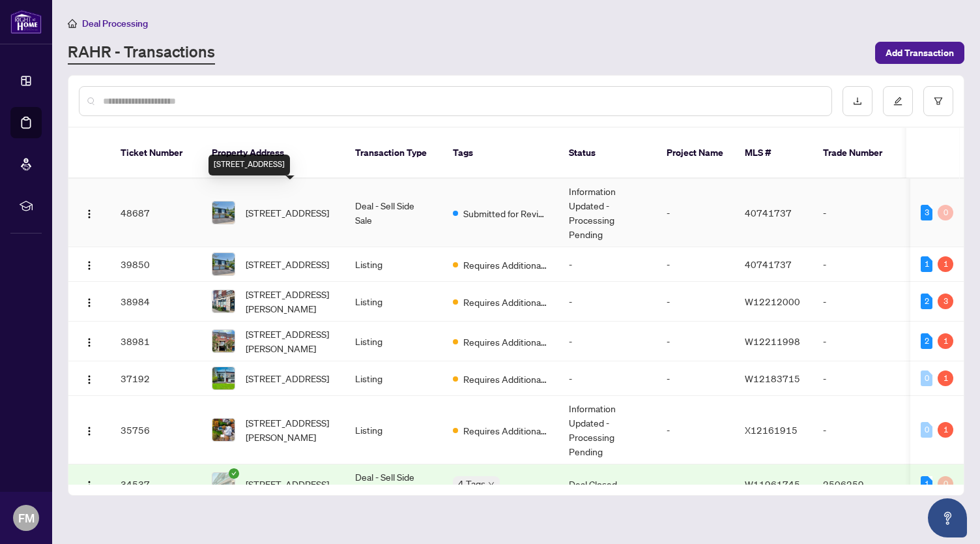
click at [262, 205] on span "[STREET_ADDRESS]" at bounding box center [287, 212] width 83 height 14
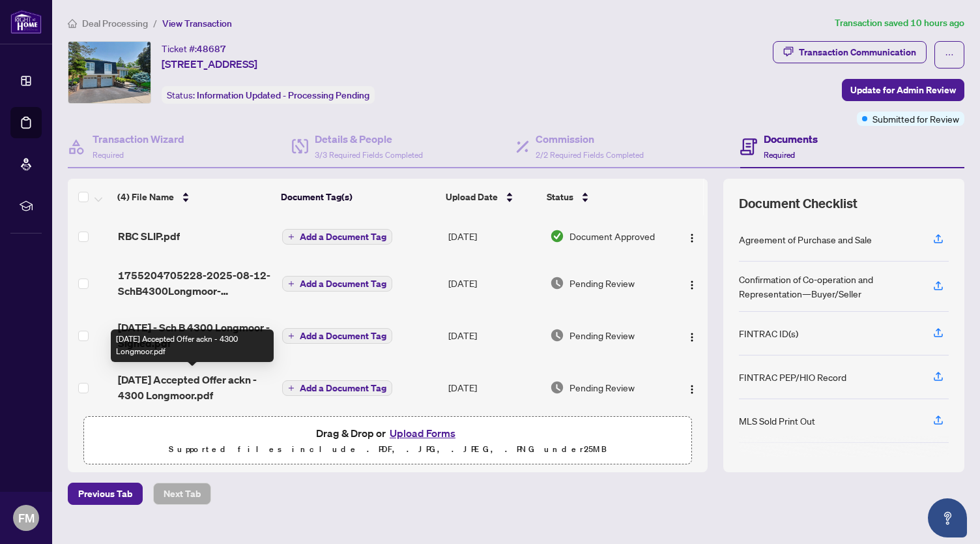
click at [207, 383] on span "[DATE] Accepted Offer ackn - 4300 Longmoor.pdf" at bounding box center [195, 387] width 154 height 31
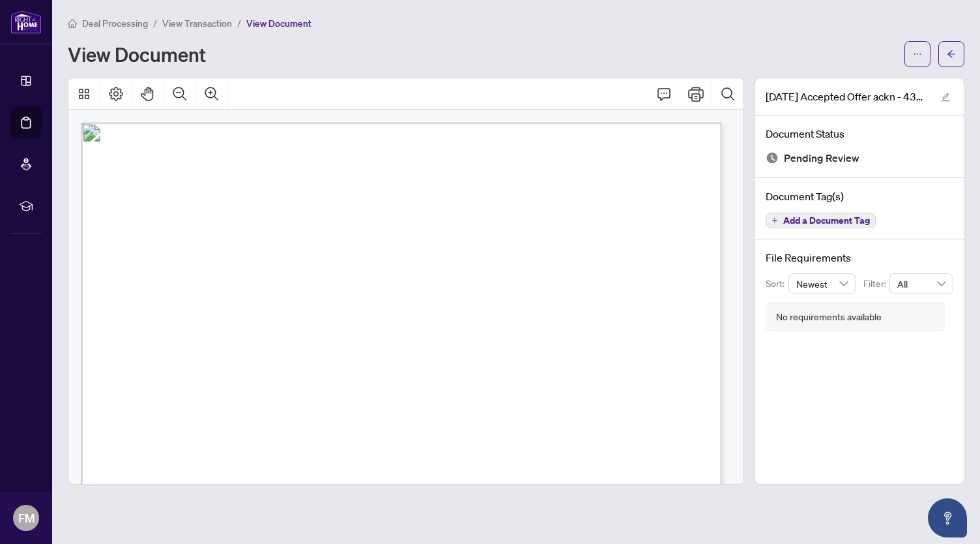
click at [211, 25] on span "View Transaction" at bounding box center [197, 24] width 70 height 12
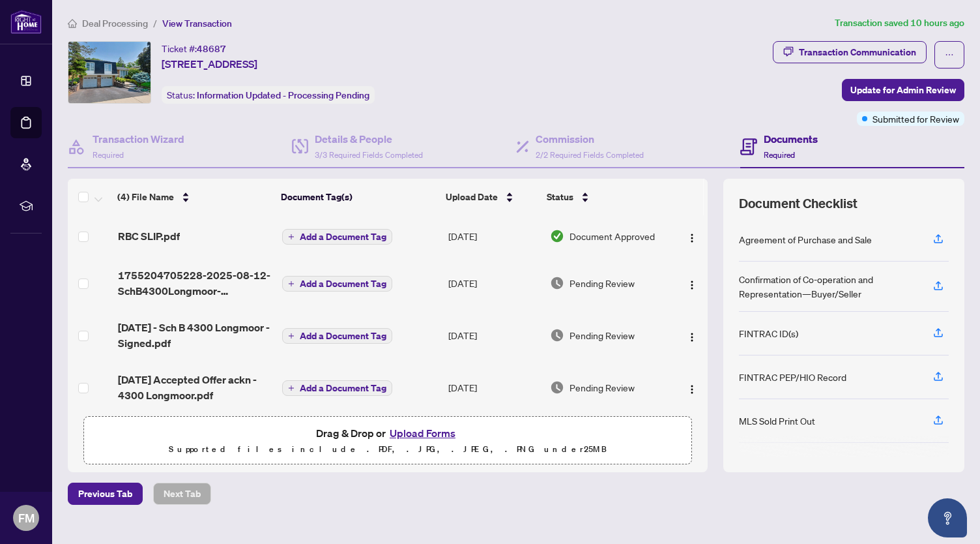
drag, startPoint x: 697, startPoint y: 310, endPoint x: 701, endPoint y: 260, distance: 49.6
click at [700, 261] on div "(4) File Name Document Tag(s) Upload Date Status RBC SLIP.pdf Add a Document Ta…" at bounding box center [516, 325] width 897 height 293
